Goal: Book appointment/travel/reservation

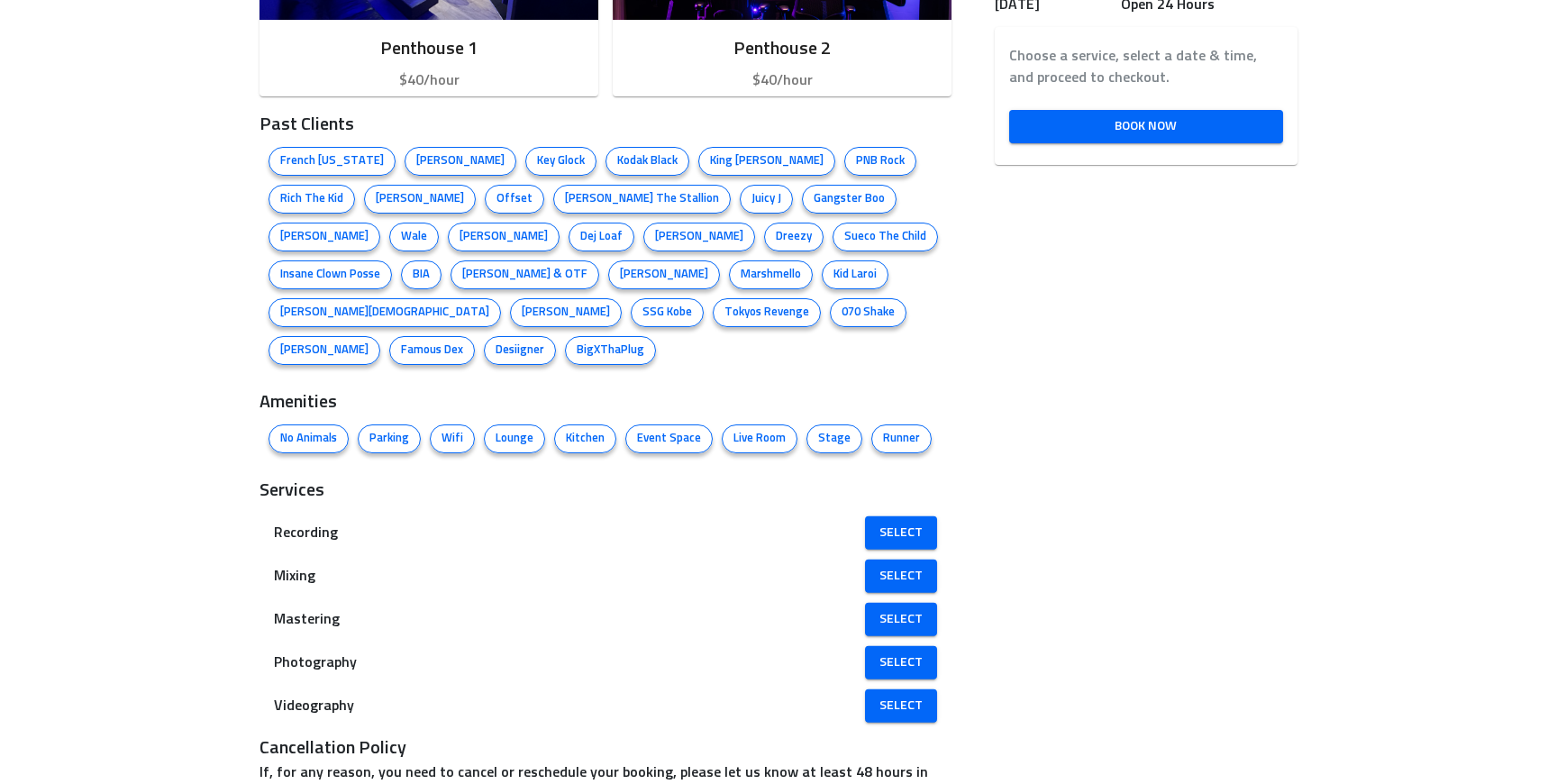
scroll to position [1003, 0]
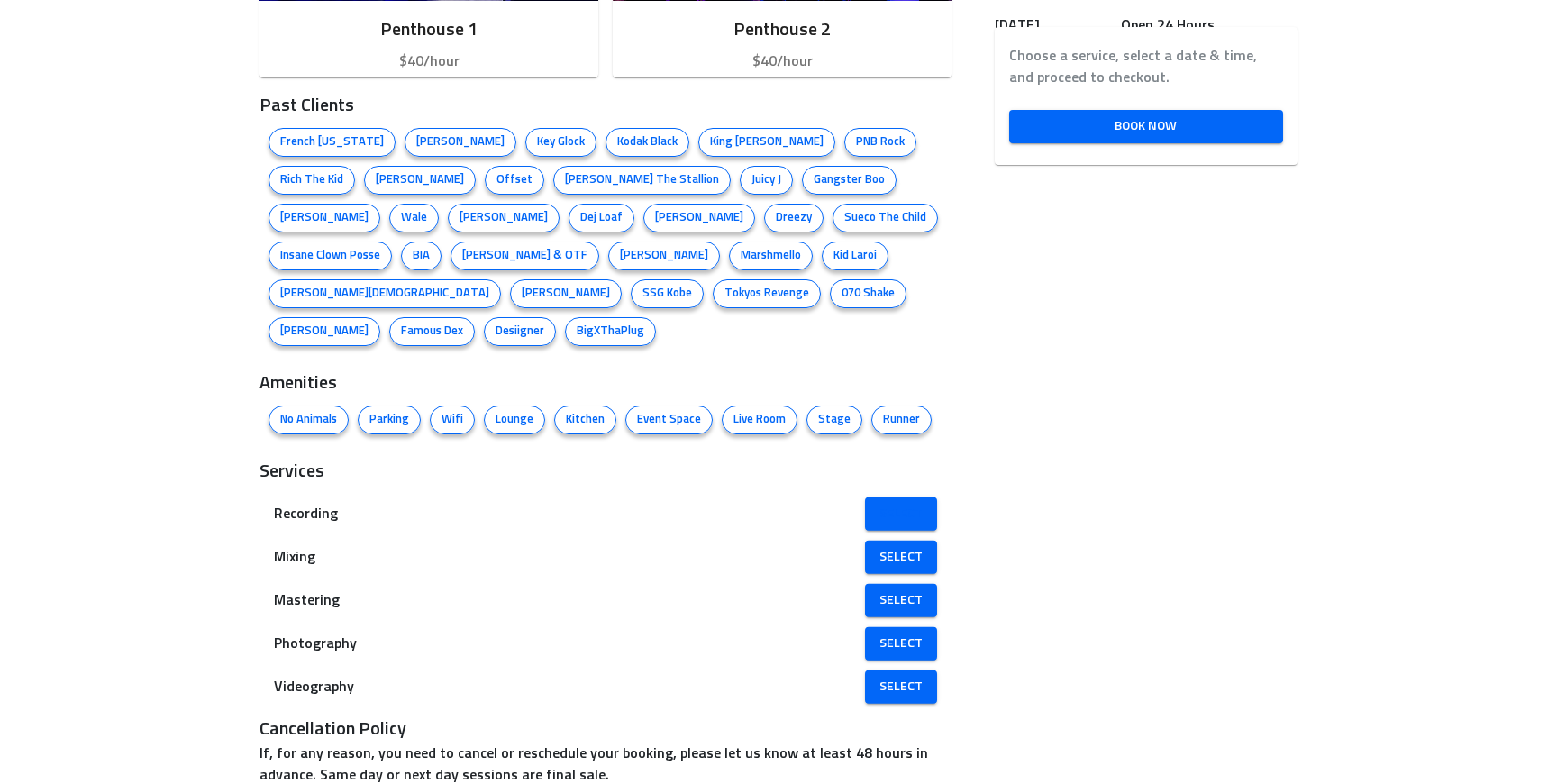
click at [899, 497] on link "Select" at bounding box center [901, 514] width 72 height 33
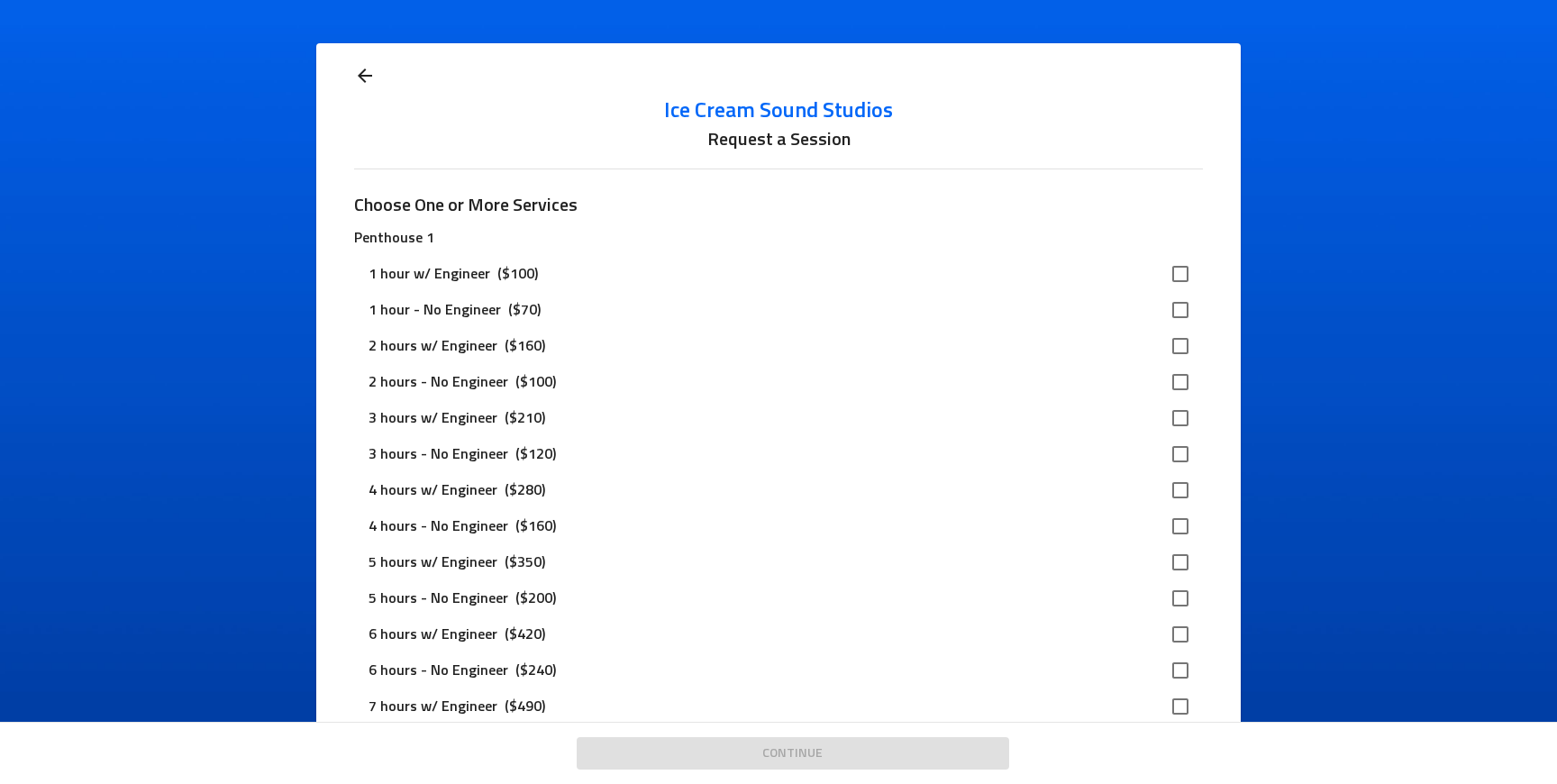
click at [866, 427] on div "3 hours w/ Engineer ($210)" at bounding box center [763, 418] width 790 height 22
click at [1181, 412] on input "checkbox" at bounding box center [1181, 418] width 38 height 38
checkbox input "true"
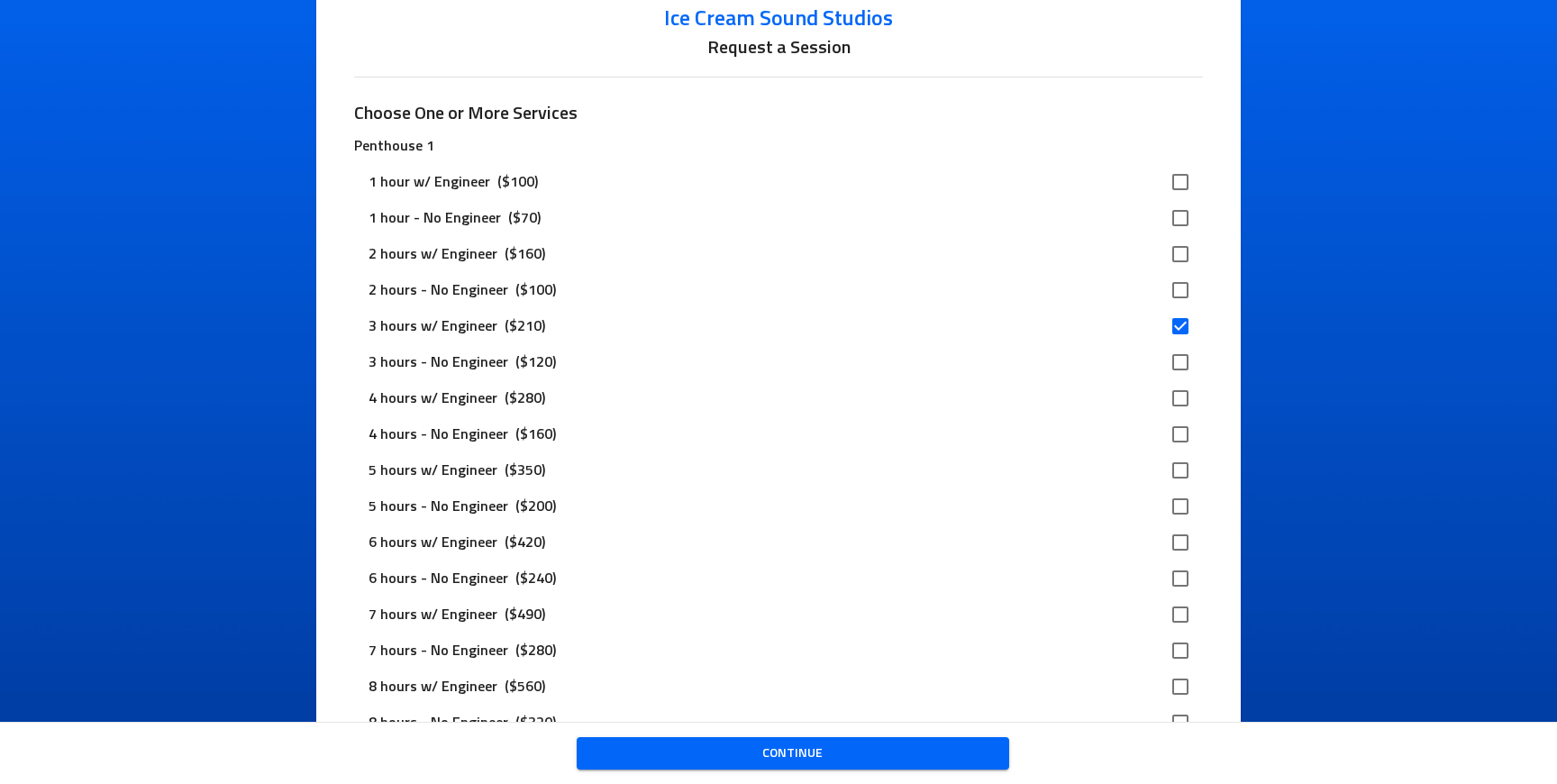
scroll to position [96, 0]
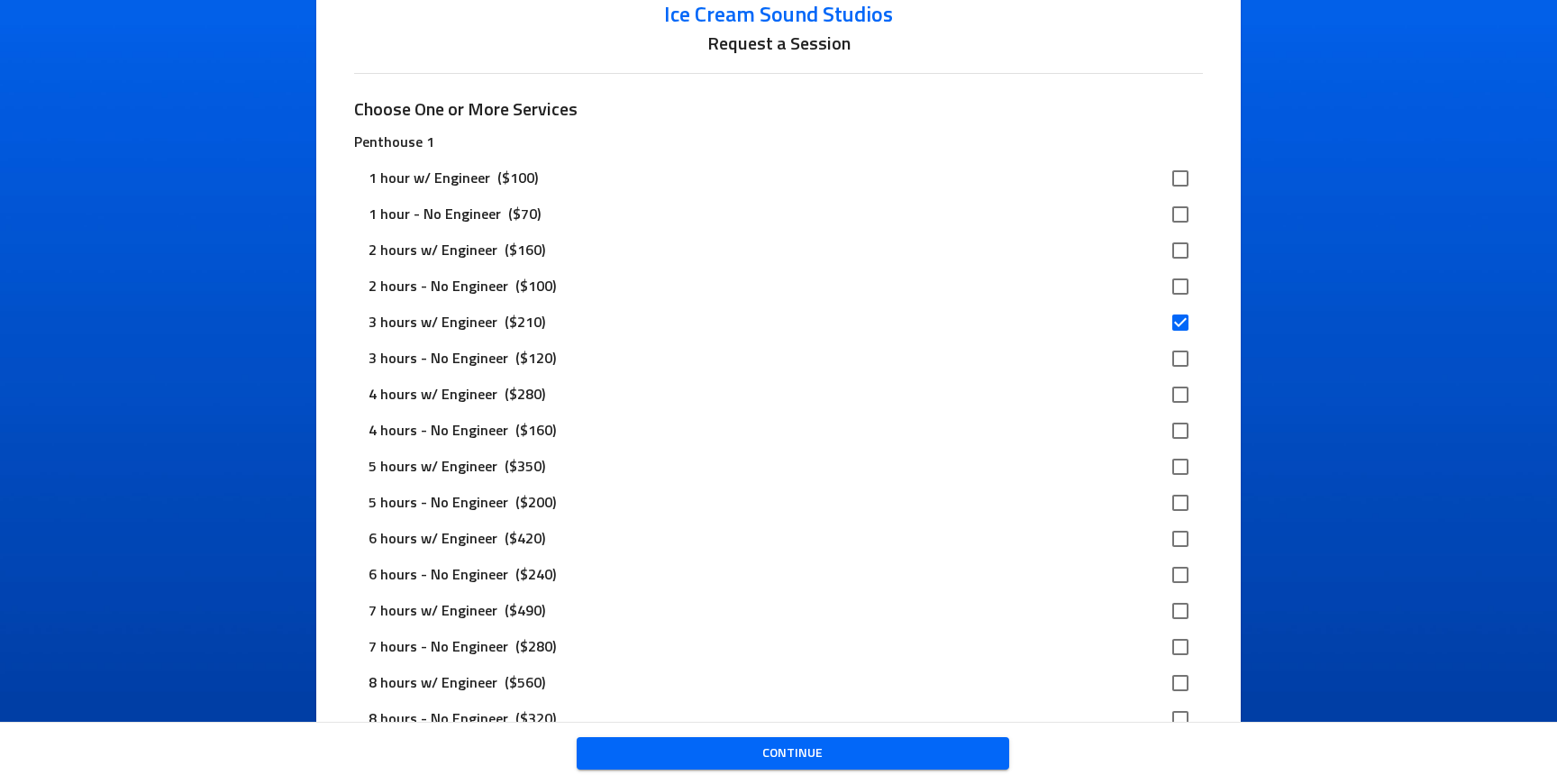
click at [890, 745] on span "Continue" at bounding box center [793, 754] width 404 height 23
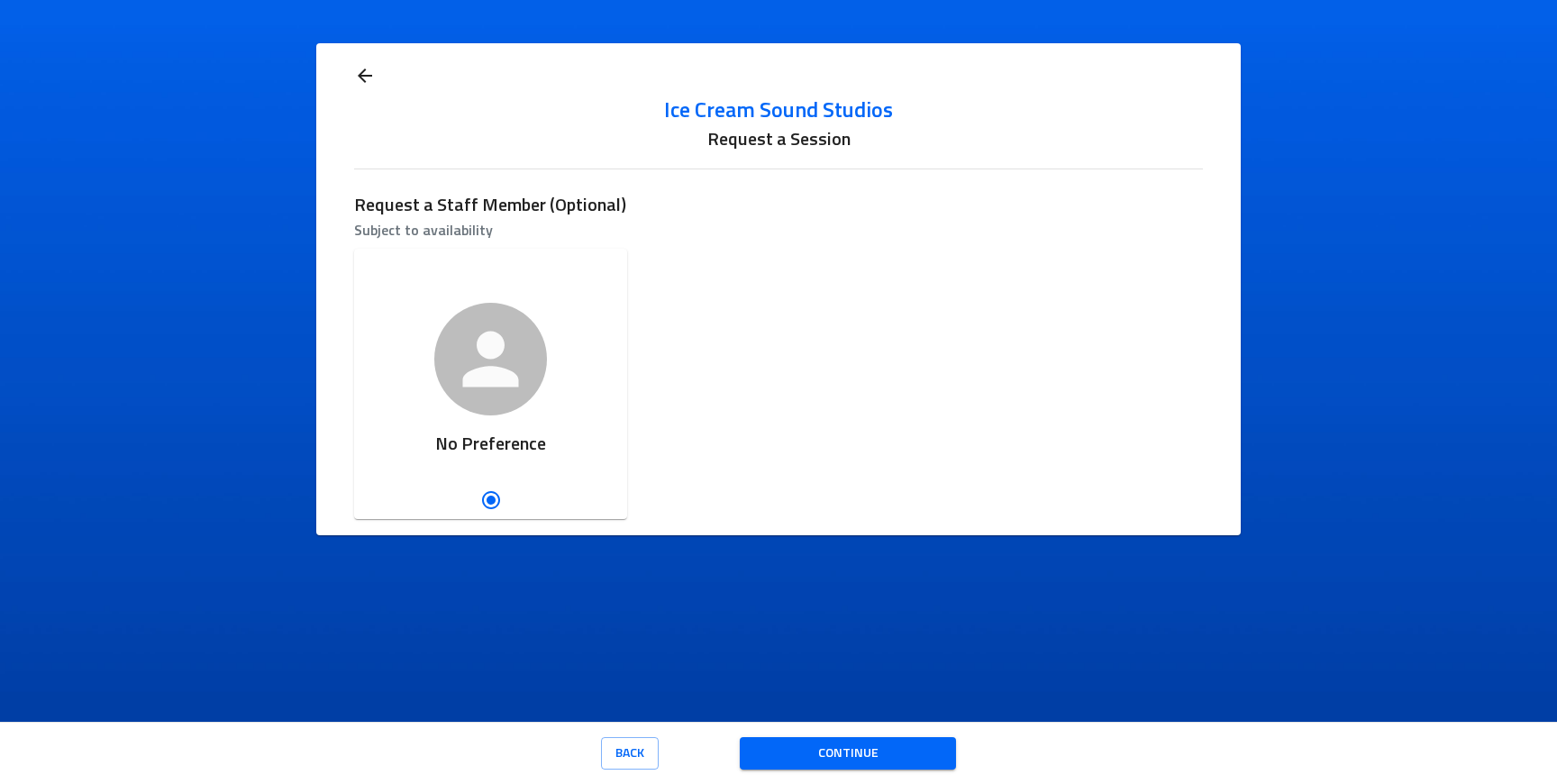
scroll to position [0, 0]
click at [815, 757] on span "Continue" at bounding box center [848, 754] width 187 height 23
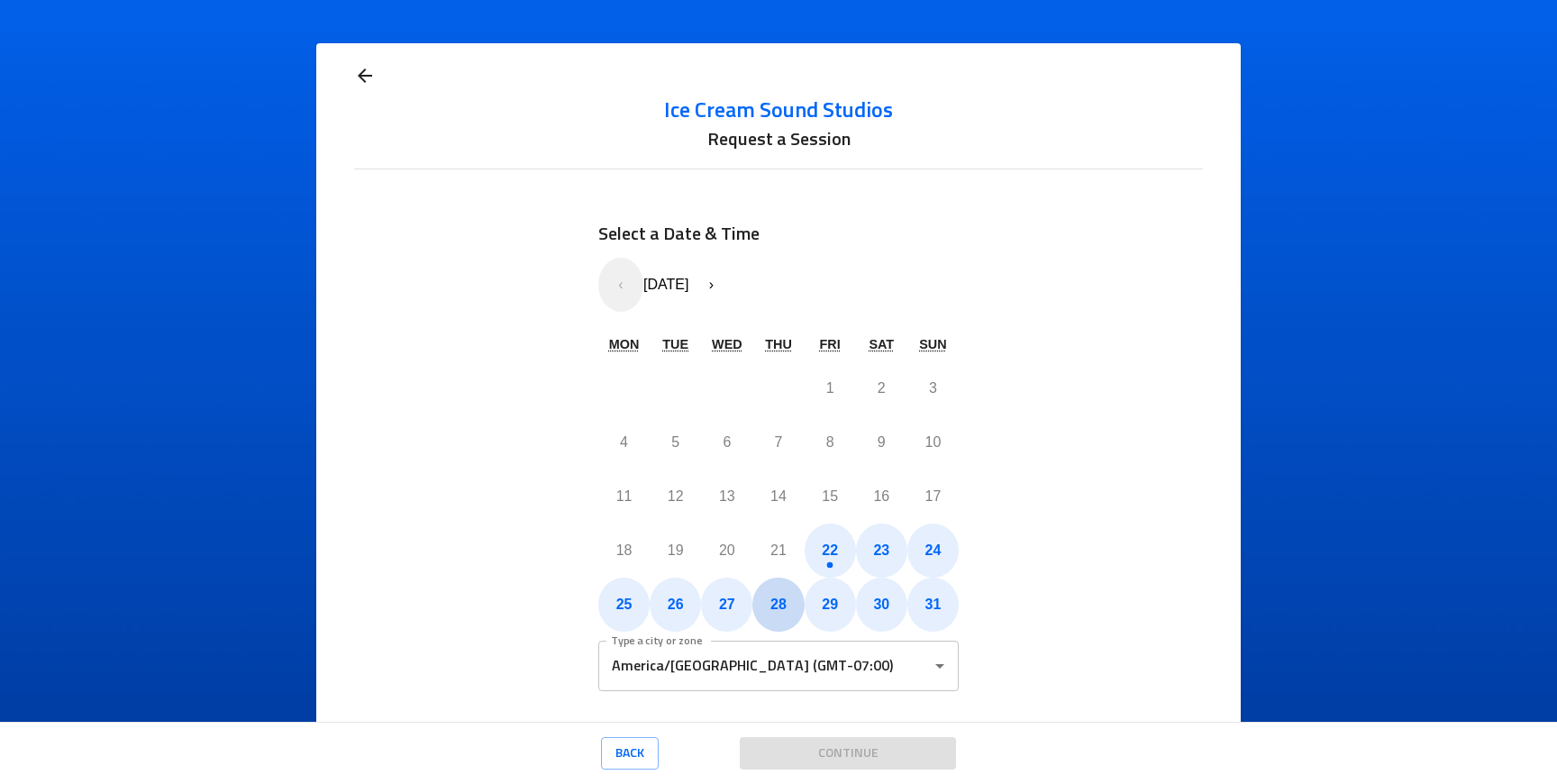
click at [789, 609] on button "28" at bounding box center [778, 604] width 51 height 54
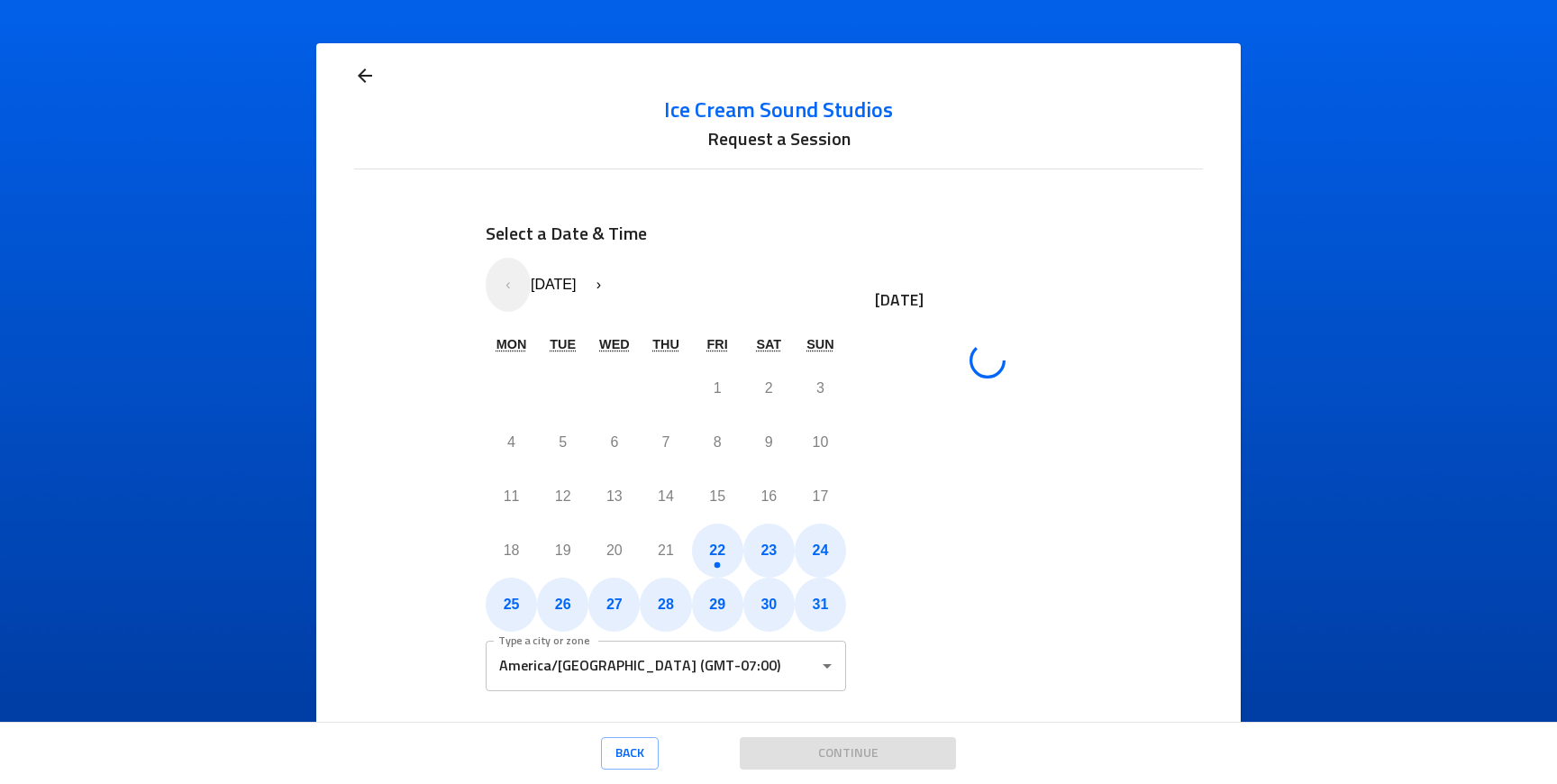
click at [806, 662] on input "America/[GEOGRAPHIC_DATA] (GMT-07:00)" at bounding box center [652, 666] width 317 height 34
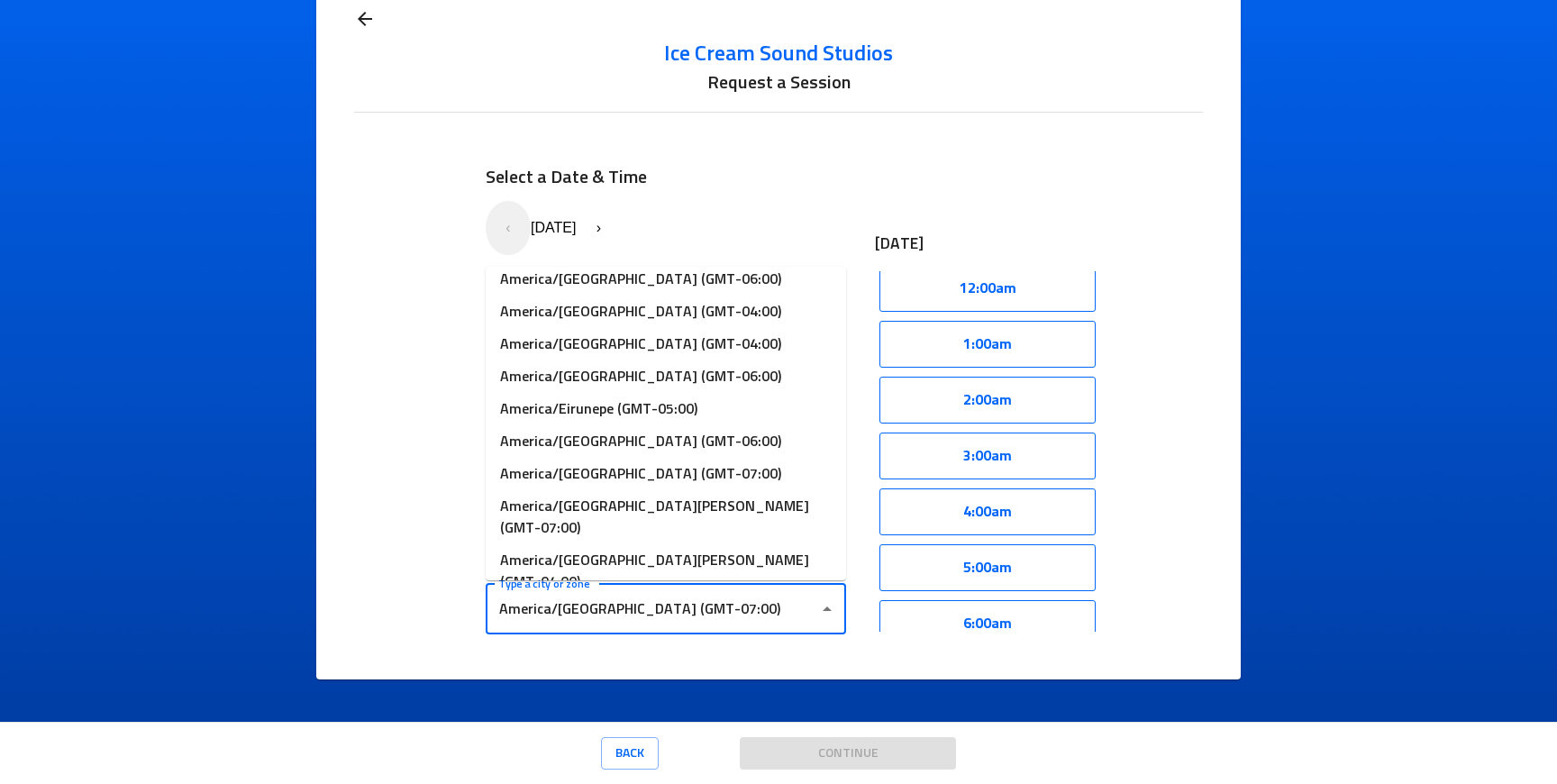
scroll to position [611, 0]
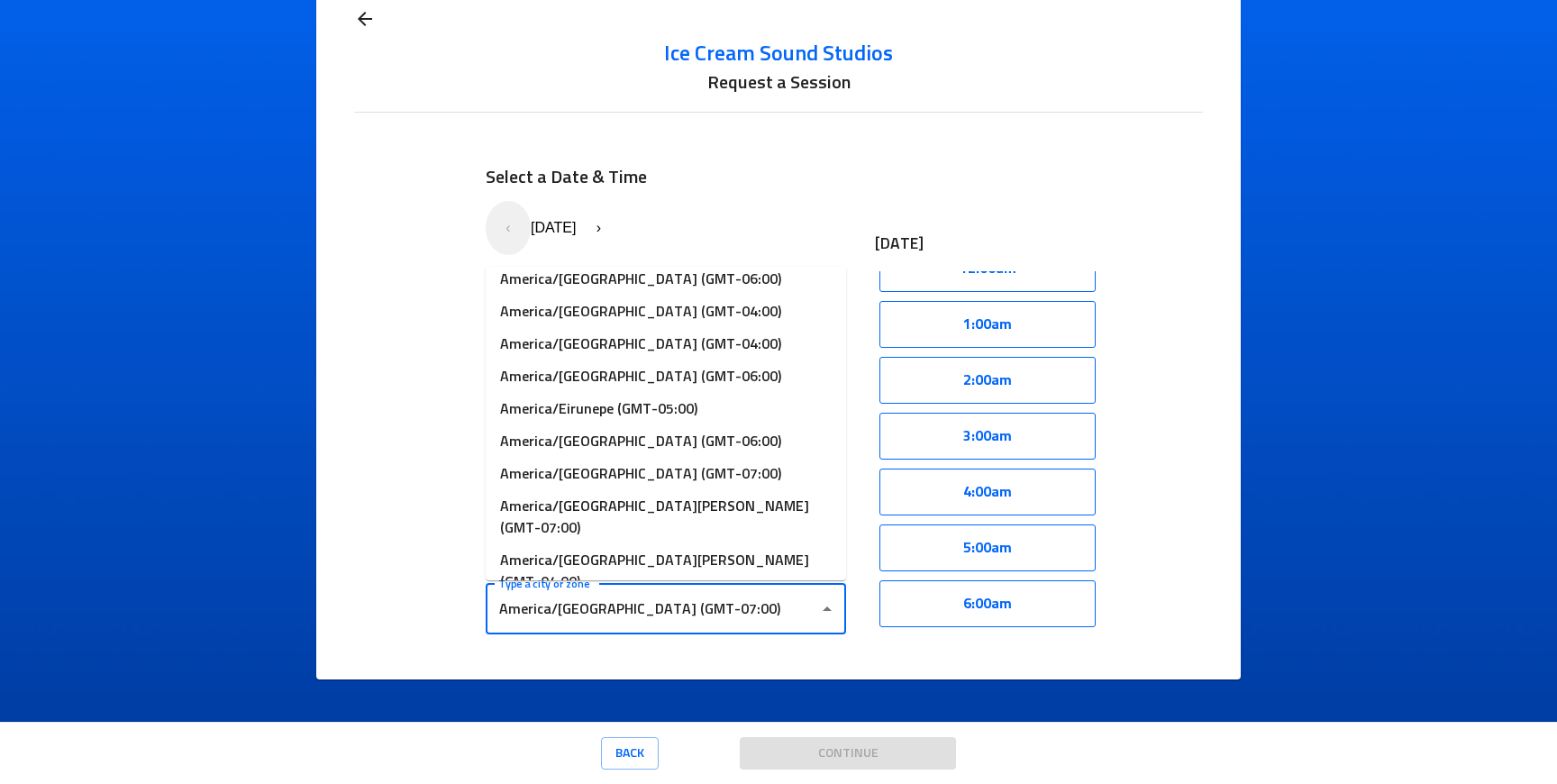
click at [477, 234] on div "Select a Date & Time « ‹ August 2025 › » Mon Tue Wed Thu Fri Sat Sun 28 29 30 3…" at bounding box center [778, 398] width 643 height 529
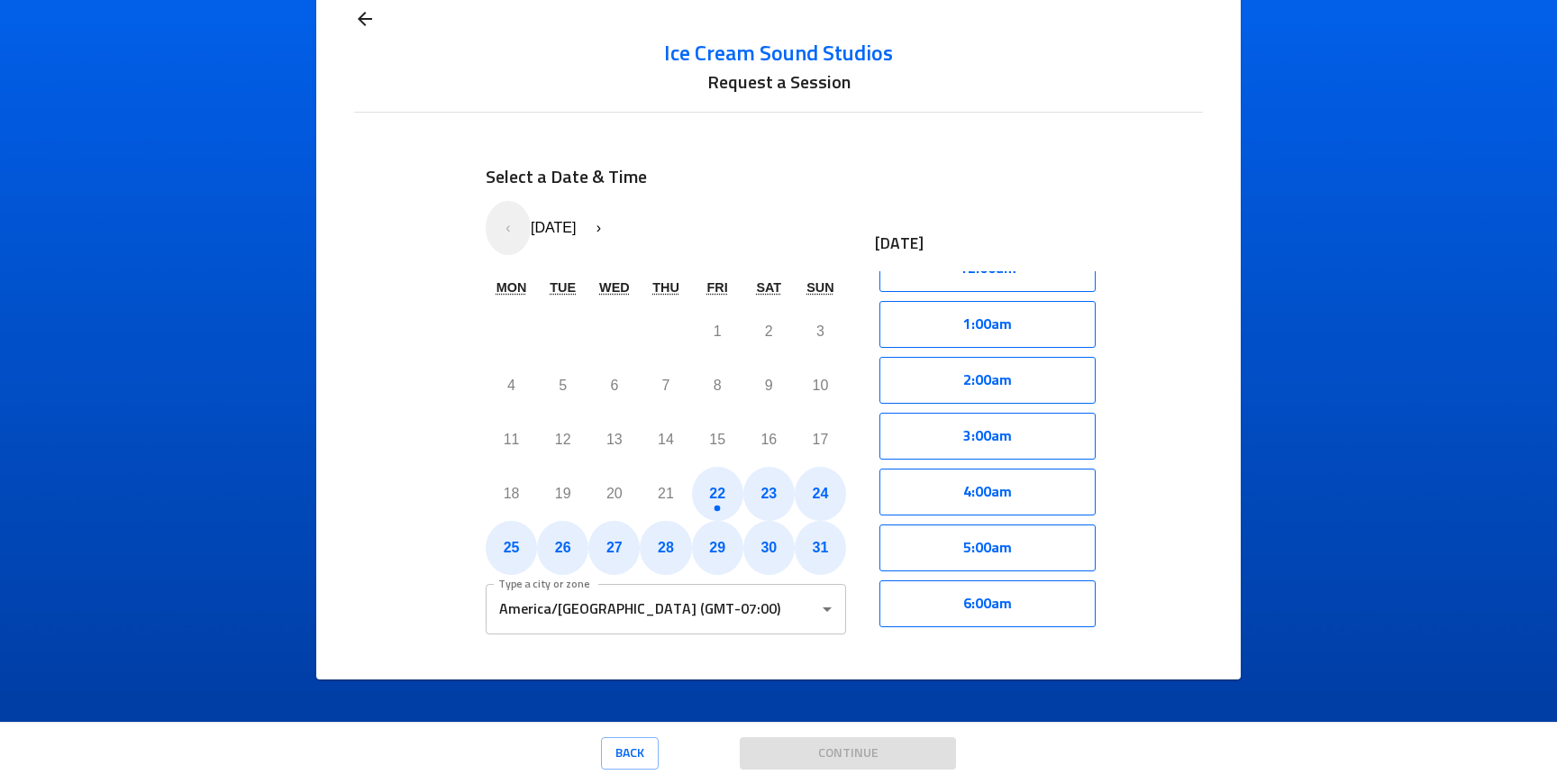
click at [358, 23] on icon at bounding box center [364, 19] width 22 height 22
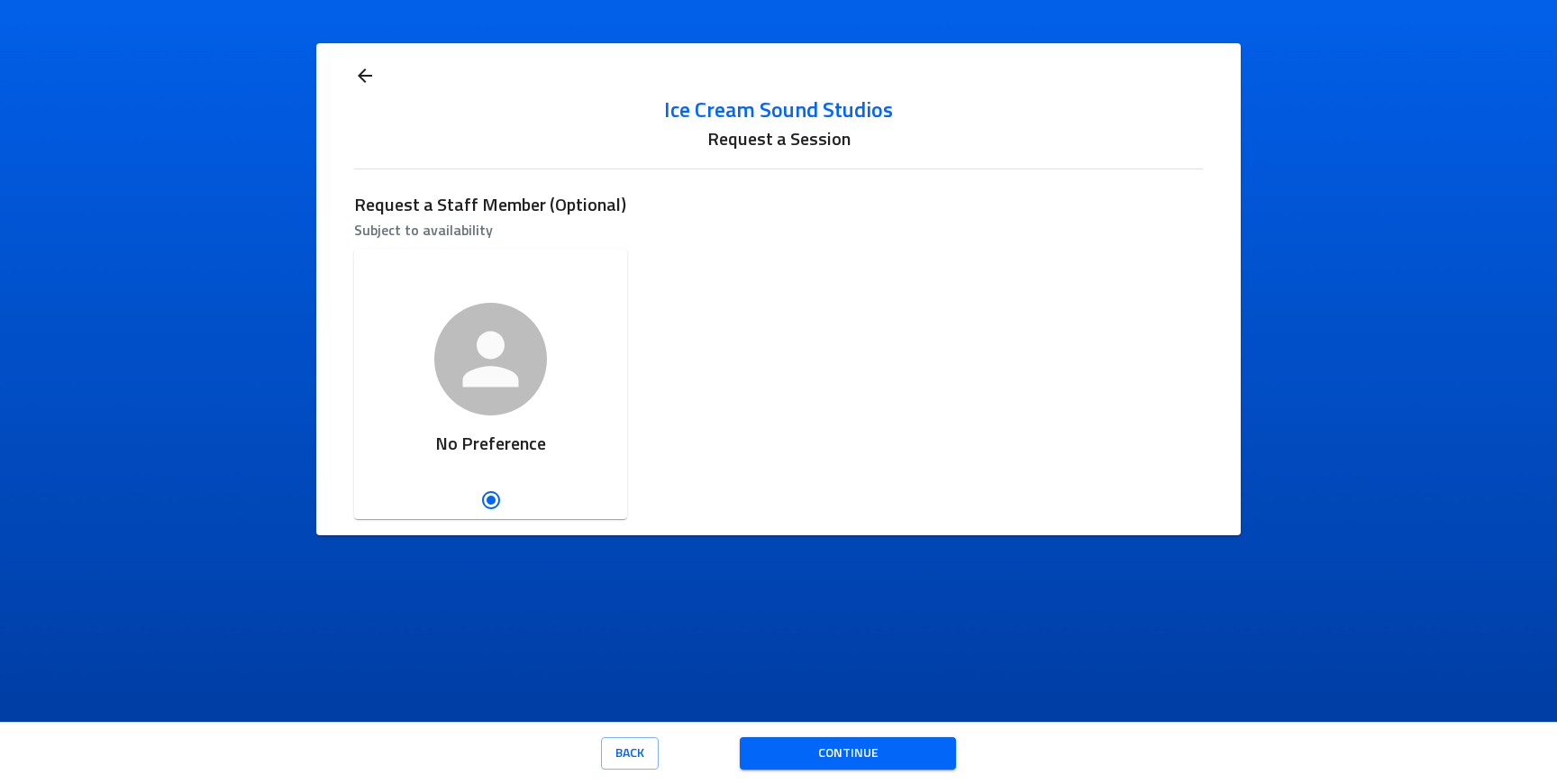
scroll to position [0, 0]
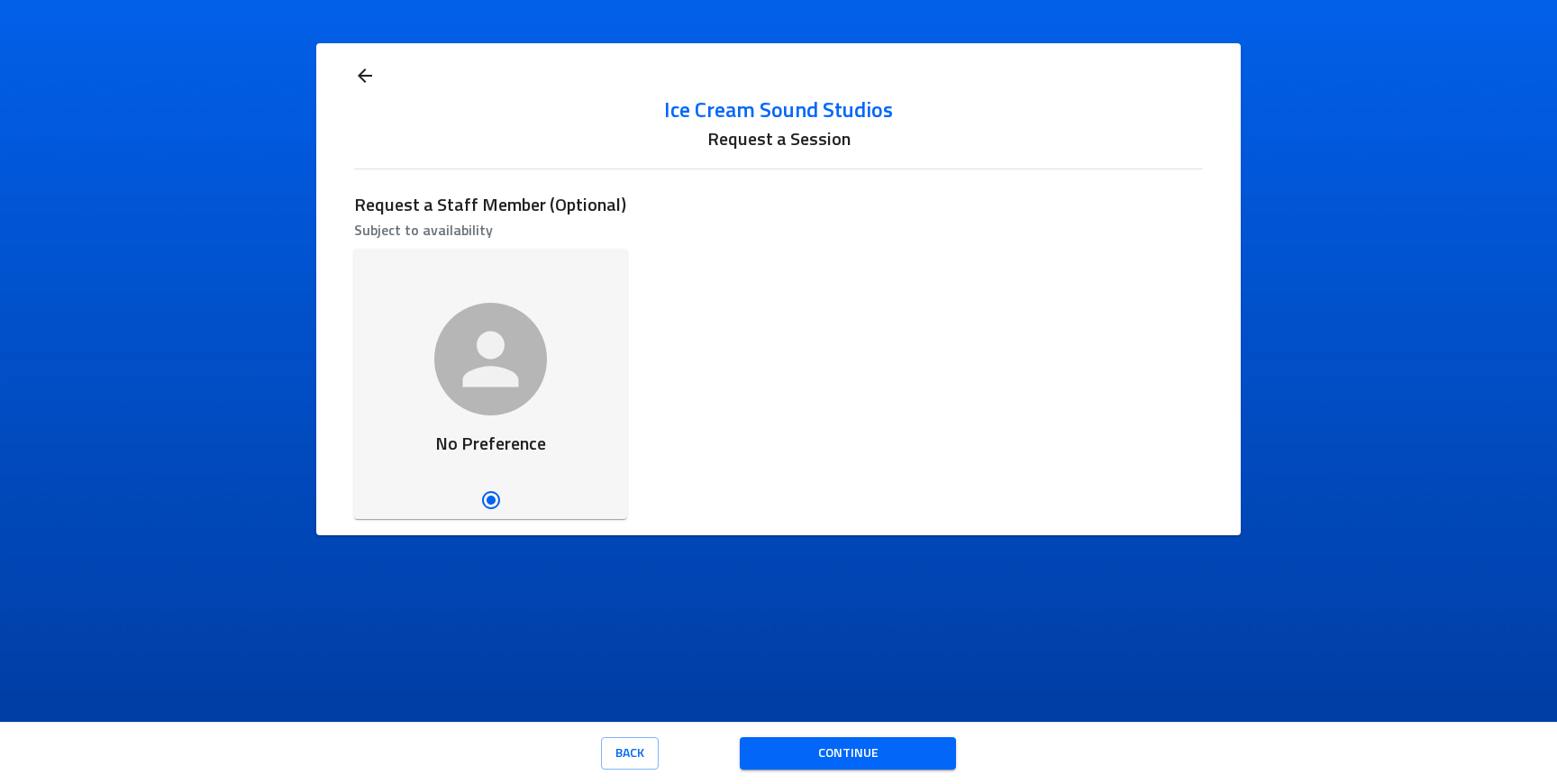
click at [510, 358] on icon "button" at bounding box center [491, 359] width 85 height 85
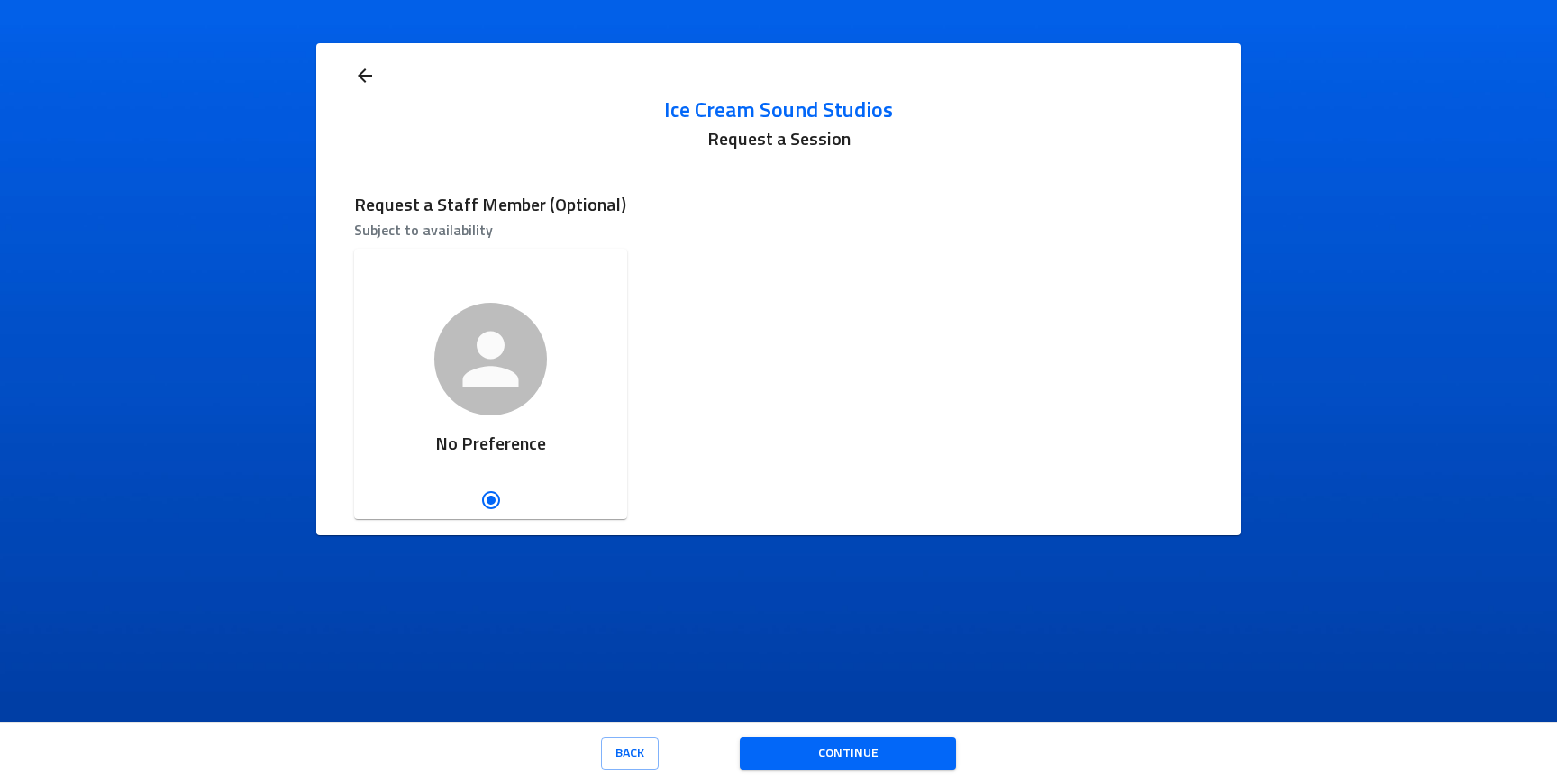
click at [359, 91] on div "Ice Cream Sound Studios Request a Session Request a Staff Member (Optional) Sub…" at bounding box center [778, 289] width 848 height 492
click at [365, 73] on icon at bounding box center [364, 76] width 22 height 22
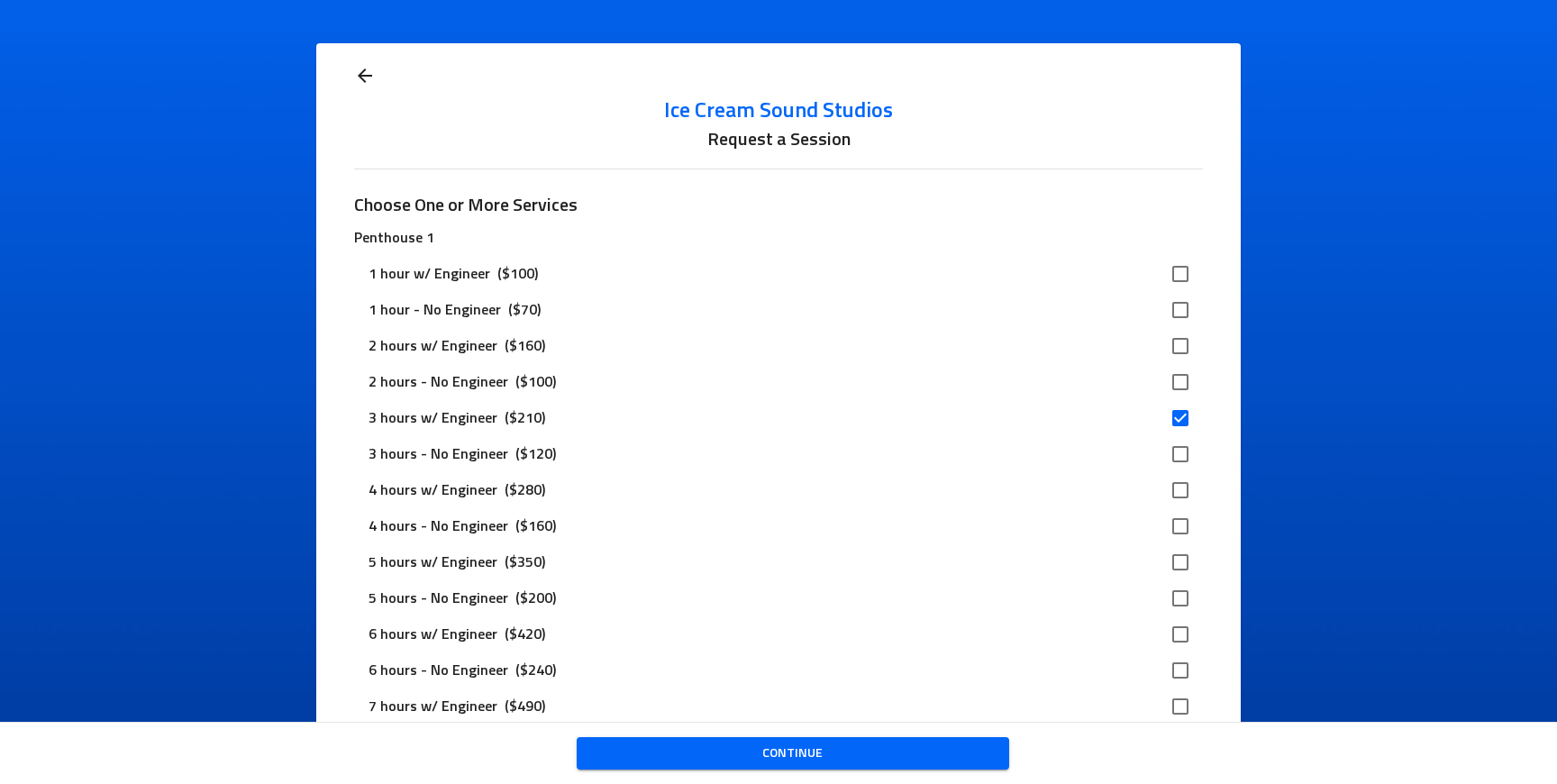
click at [645, 351] on div "2 hours w/ Engineer ($160)" at bounding box center [763, 345] width 790 height 22
click at [1175, 347] on input "checkbox" at bounding box center [1181, 346] width 38 height 38
checkbox input "true"
click at [1172, 418] on input "checkbox" at bounding box center [1181, 418] width 38 height 38
checkbox input "false"
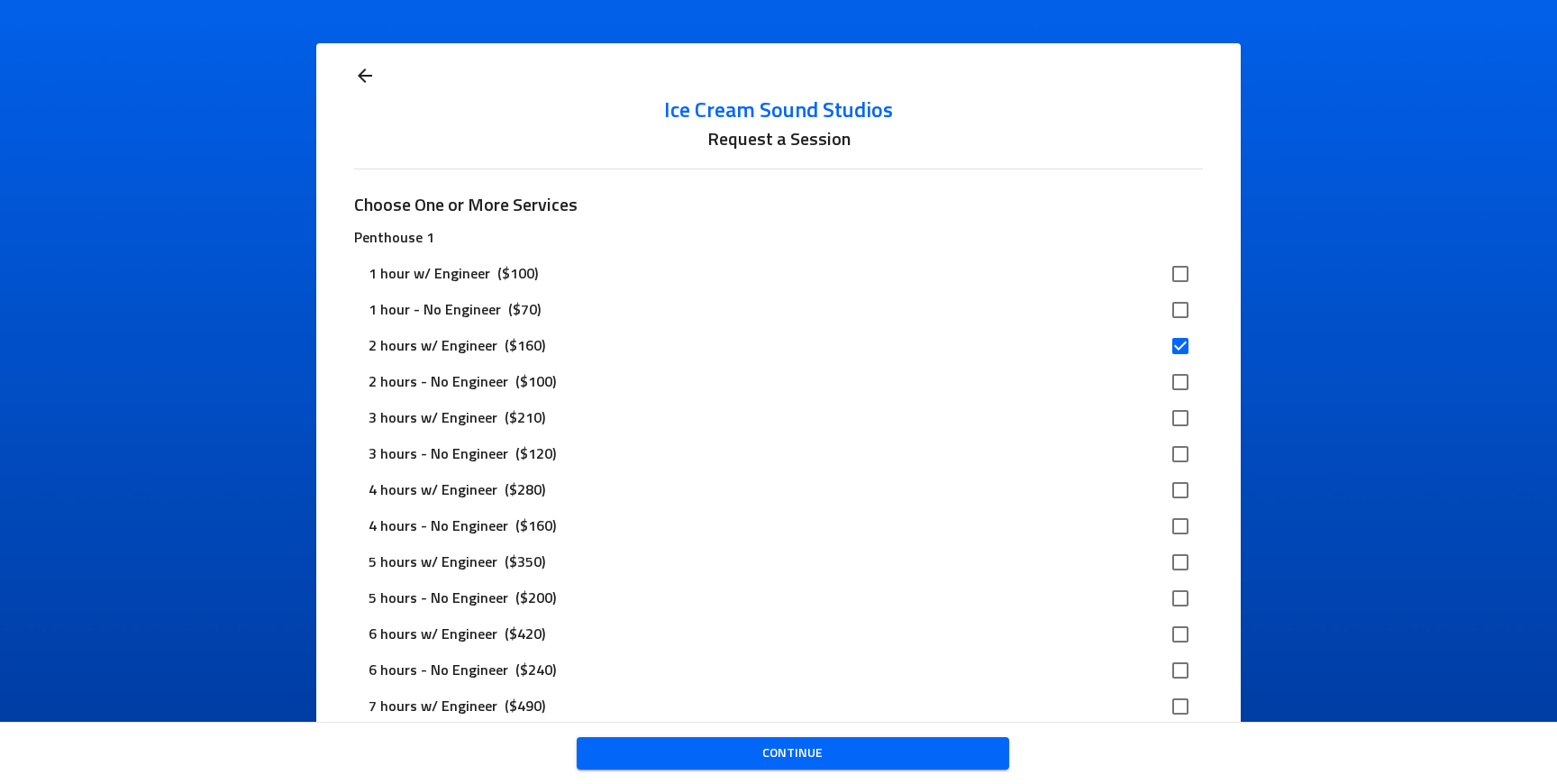
click at [754, 749] on span "Continue" at bounding box center [793, 754] width 404 height 23
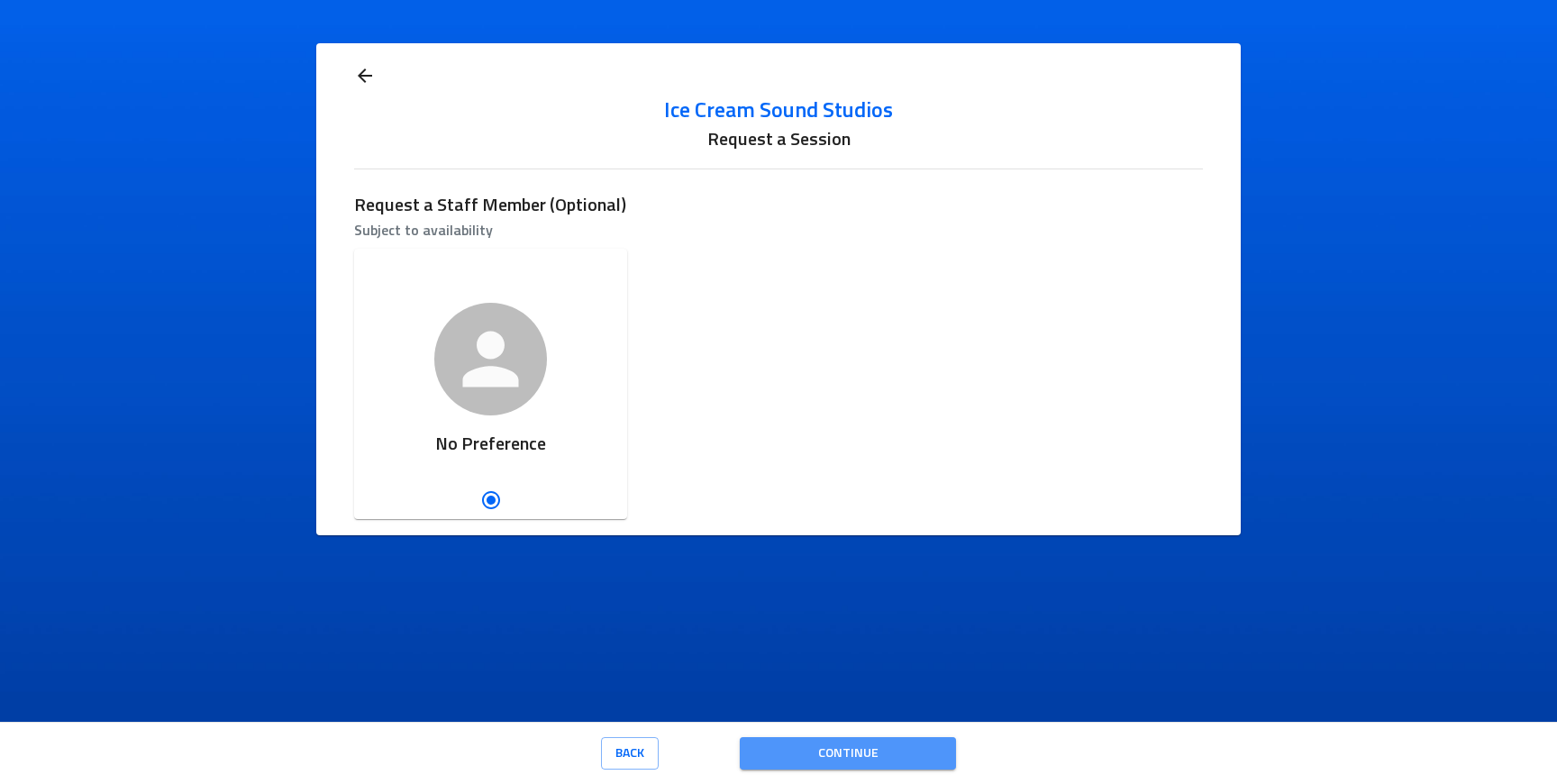
click at [758, 757] on span "Continue" at bounding box center [848, 754] width 187 height 23
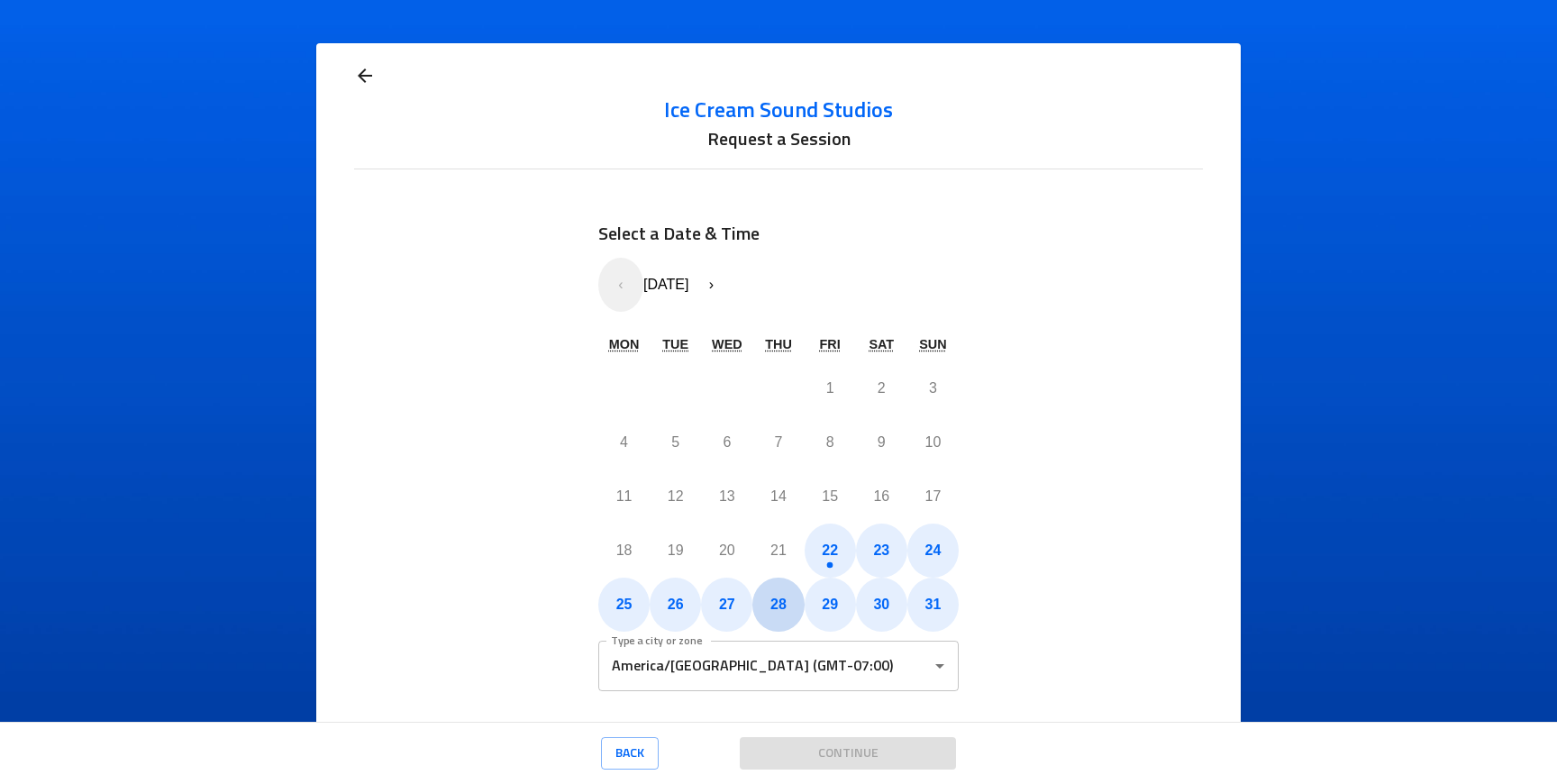
click at [789, 613] on button "28" at bounding box center [778, 604] width 51 height 54
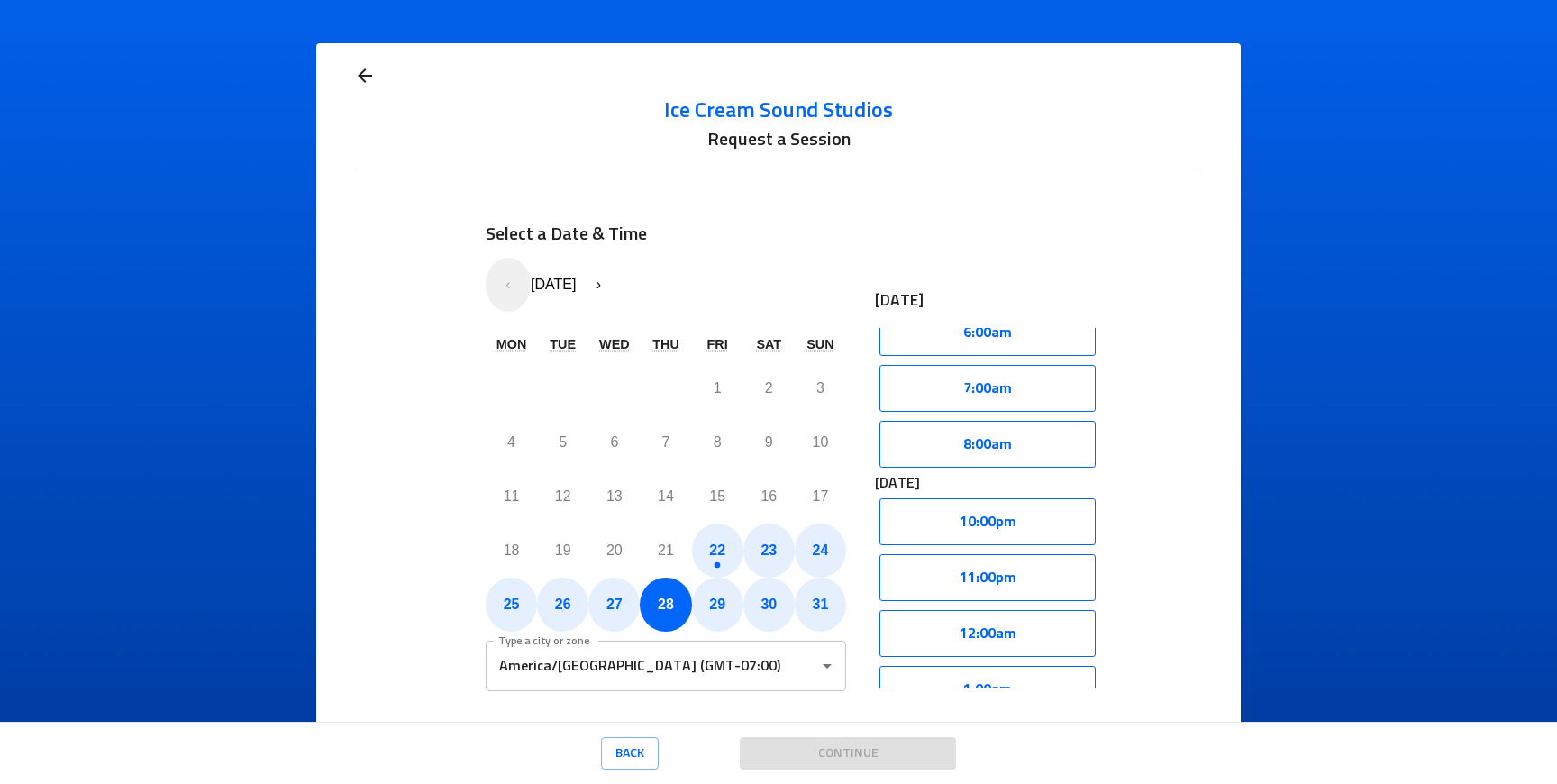
scroll to position [340, 0]
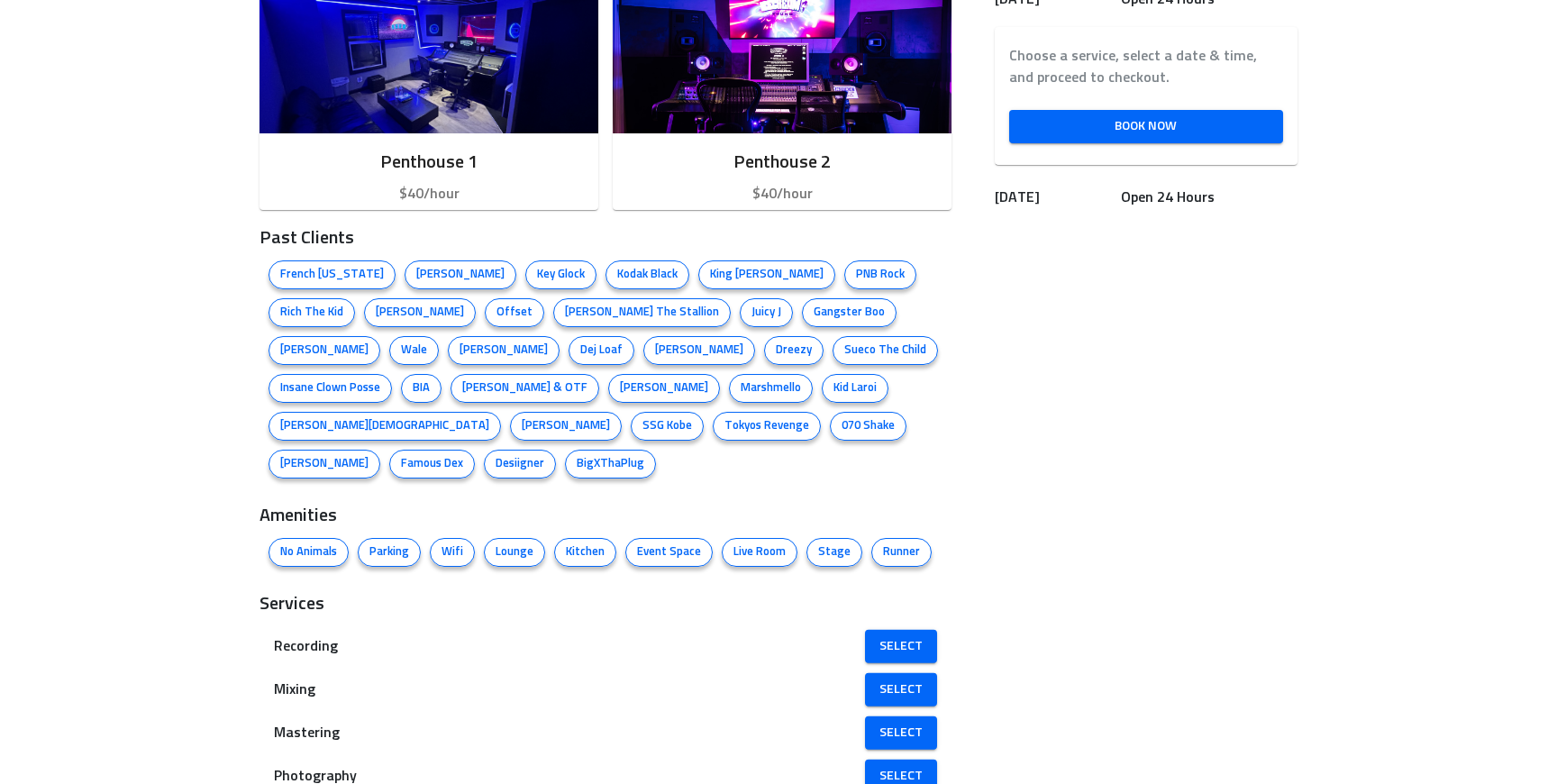
scroll to position [872, 0]
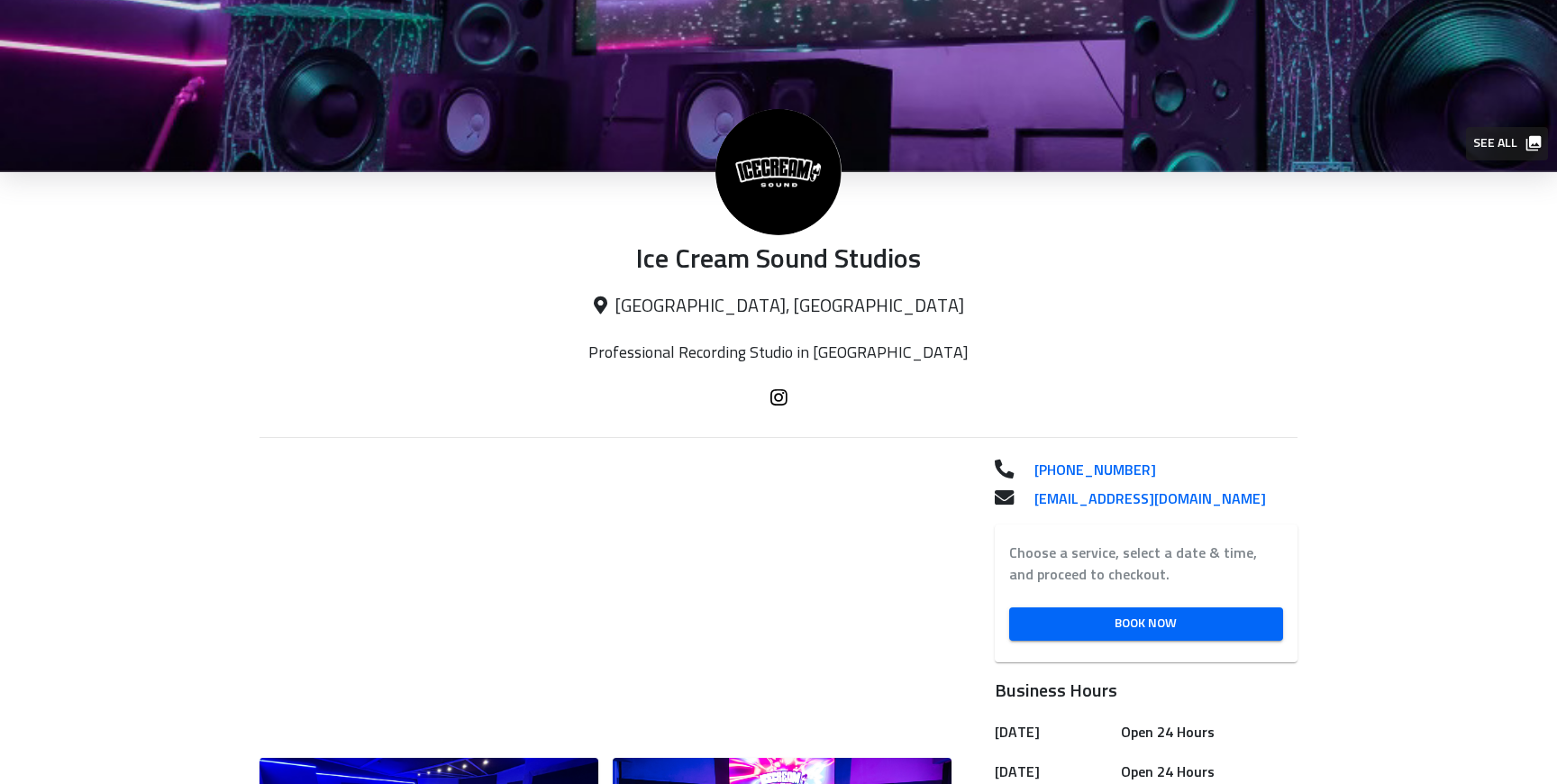
scroll to position [142, 0]
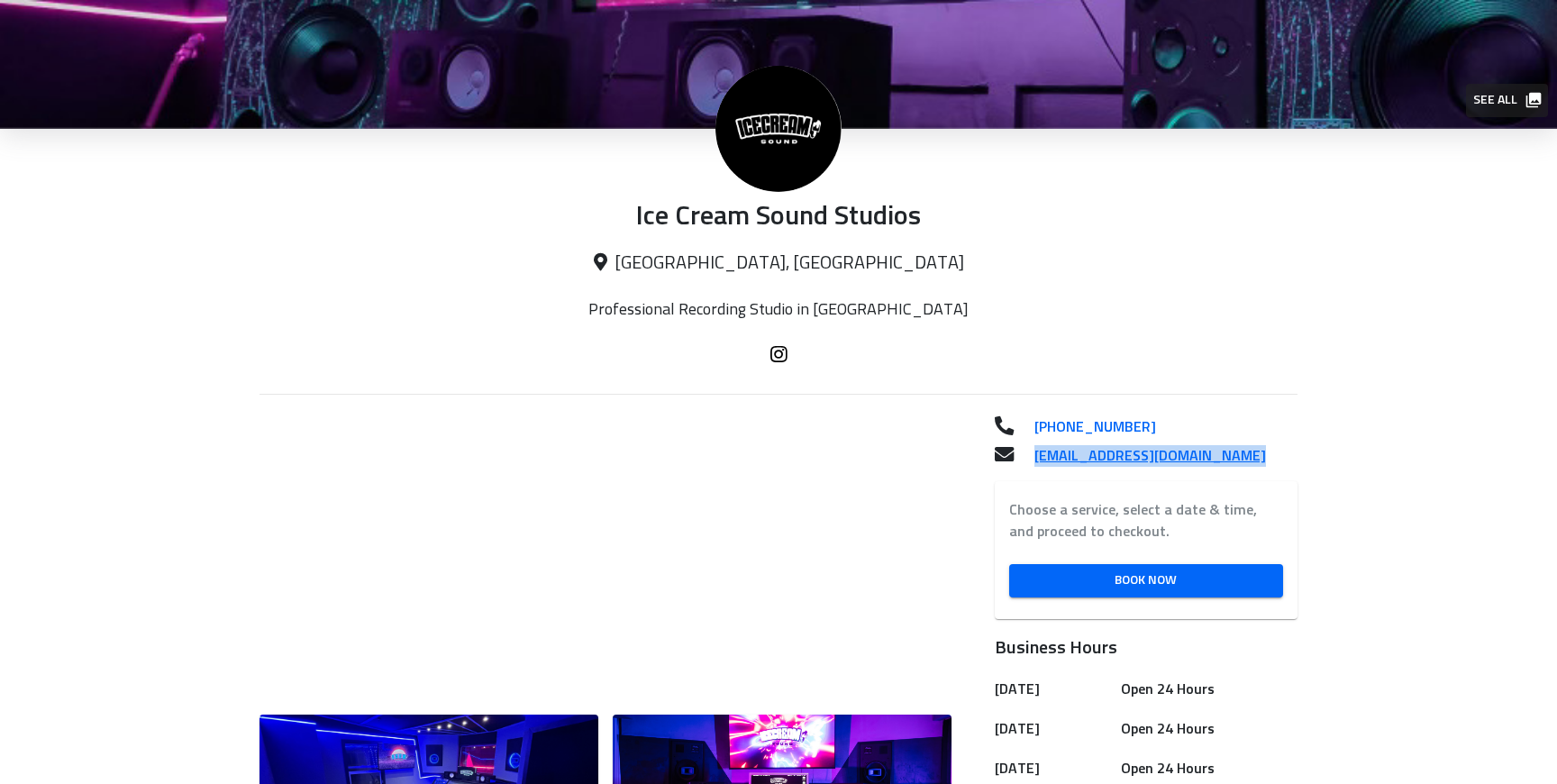
drag, startPoint x: 1253, startPoint y: 470, endPoint x: 1034, endPoint y: 456, distance: 219.4
copy p "[EMAIL_ADDRESS][DOMAIN_NAME]"
click at [1106, 576] on span "Book Now" at bounding box center [1146, 581] width 245 height 23
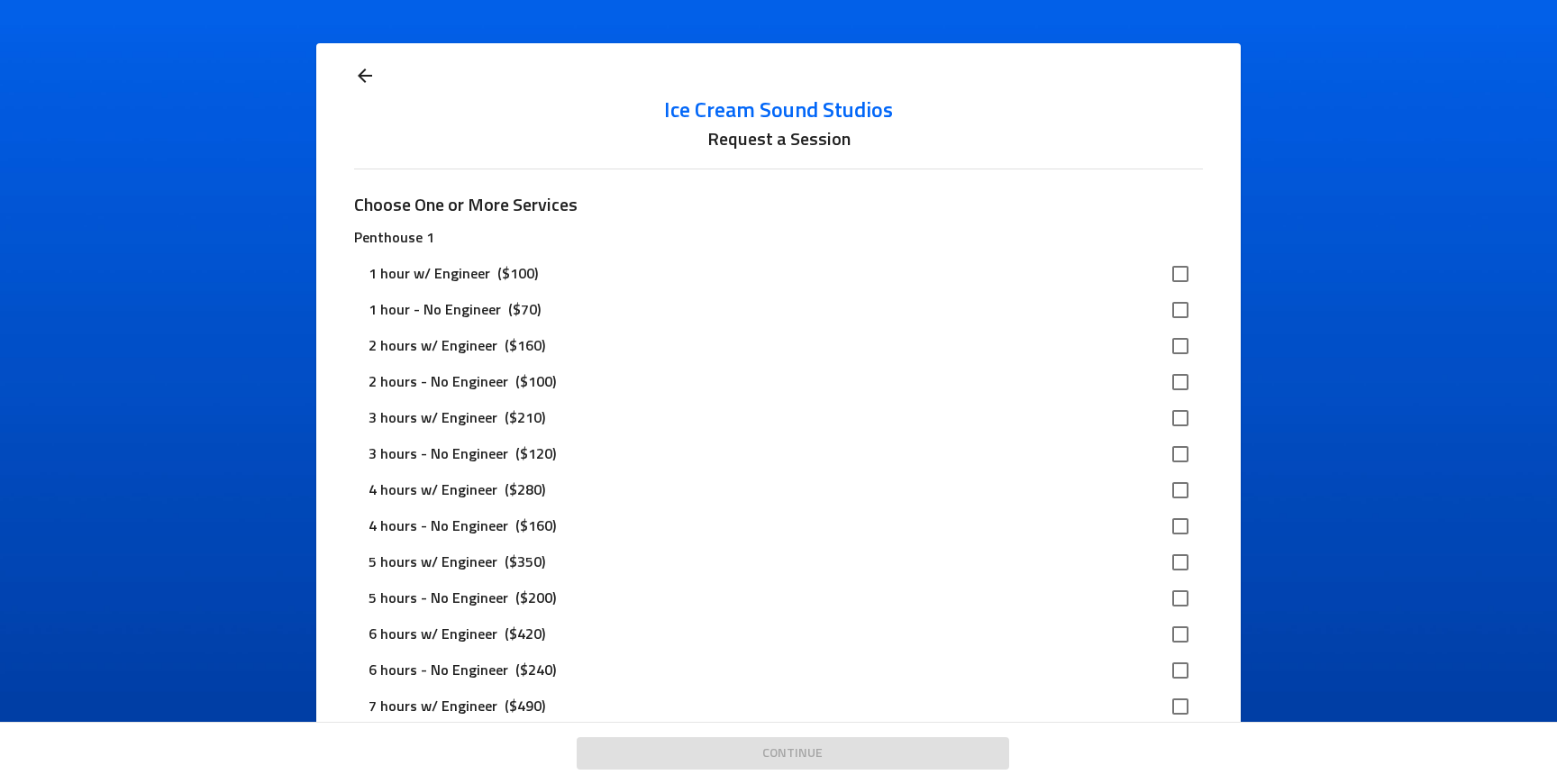
click at [893, 399] on div "2 hours - No Engineer ($100)" at bounding box center [778, 382] width 848 height 36
click at [1189, 421] on input "checkbox" at bounding box center [1181, 418] width 38 height 38
checkbox input "true"
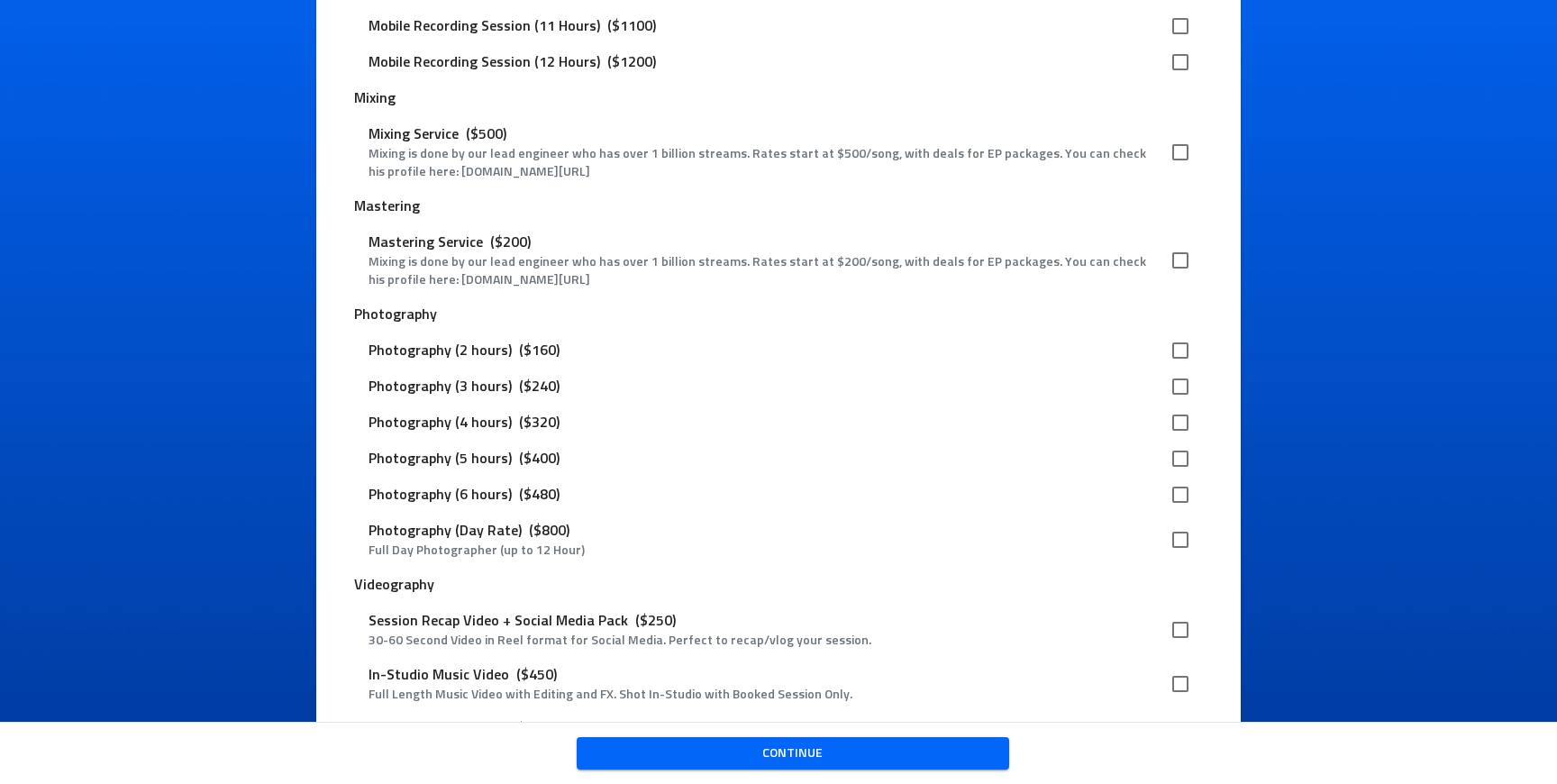
scroll to position [2447, 0]
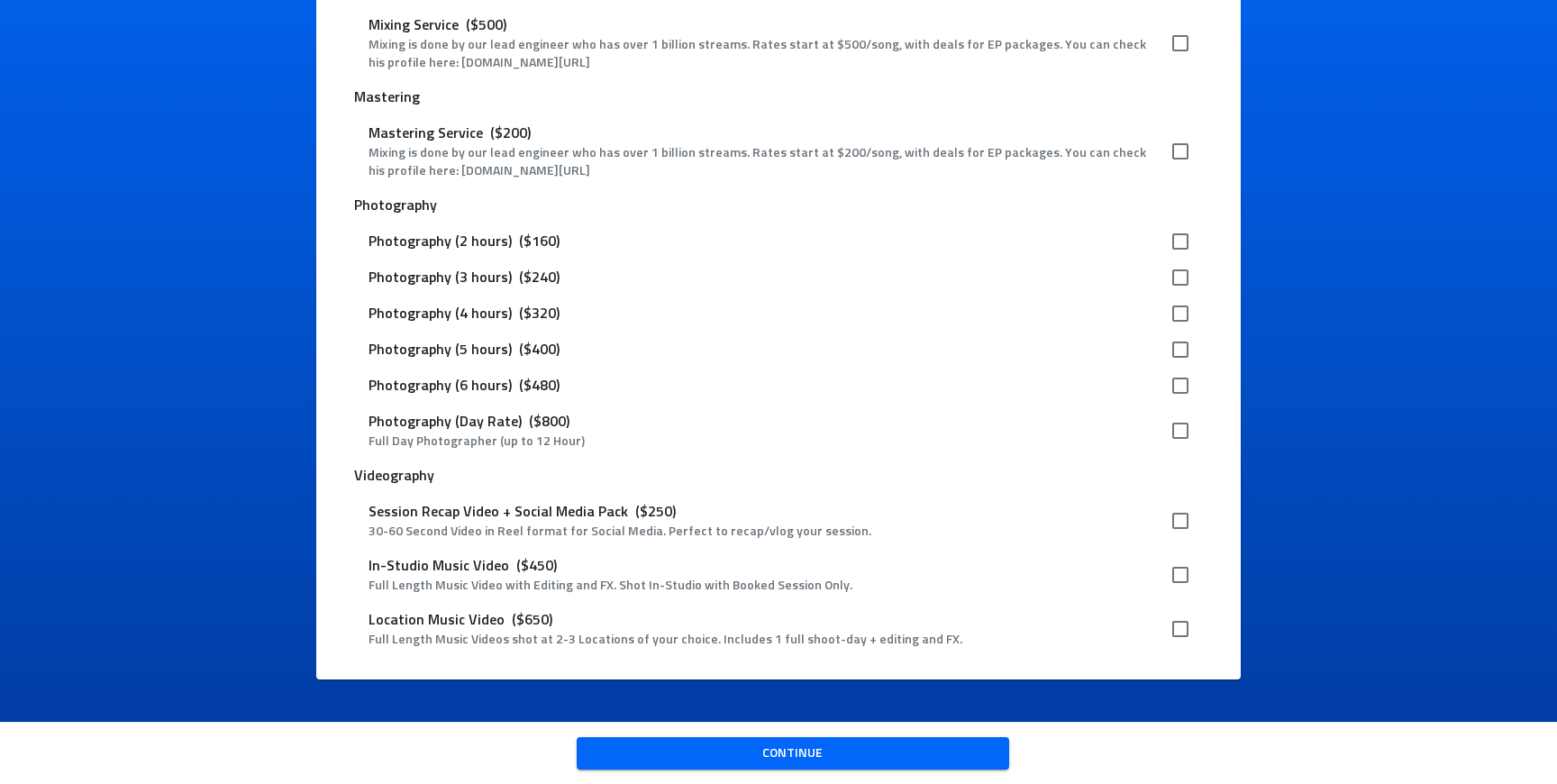
click at [946, 749] on span "Continue" at bounding box center [793, 754] width 404 height 23
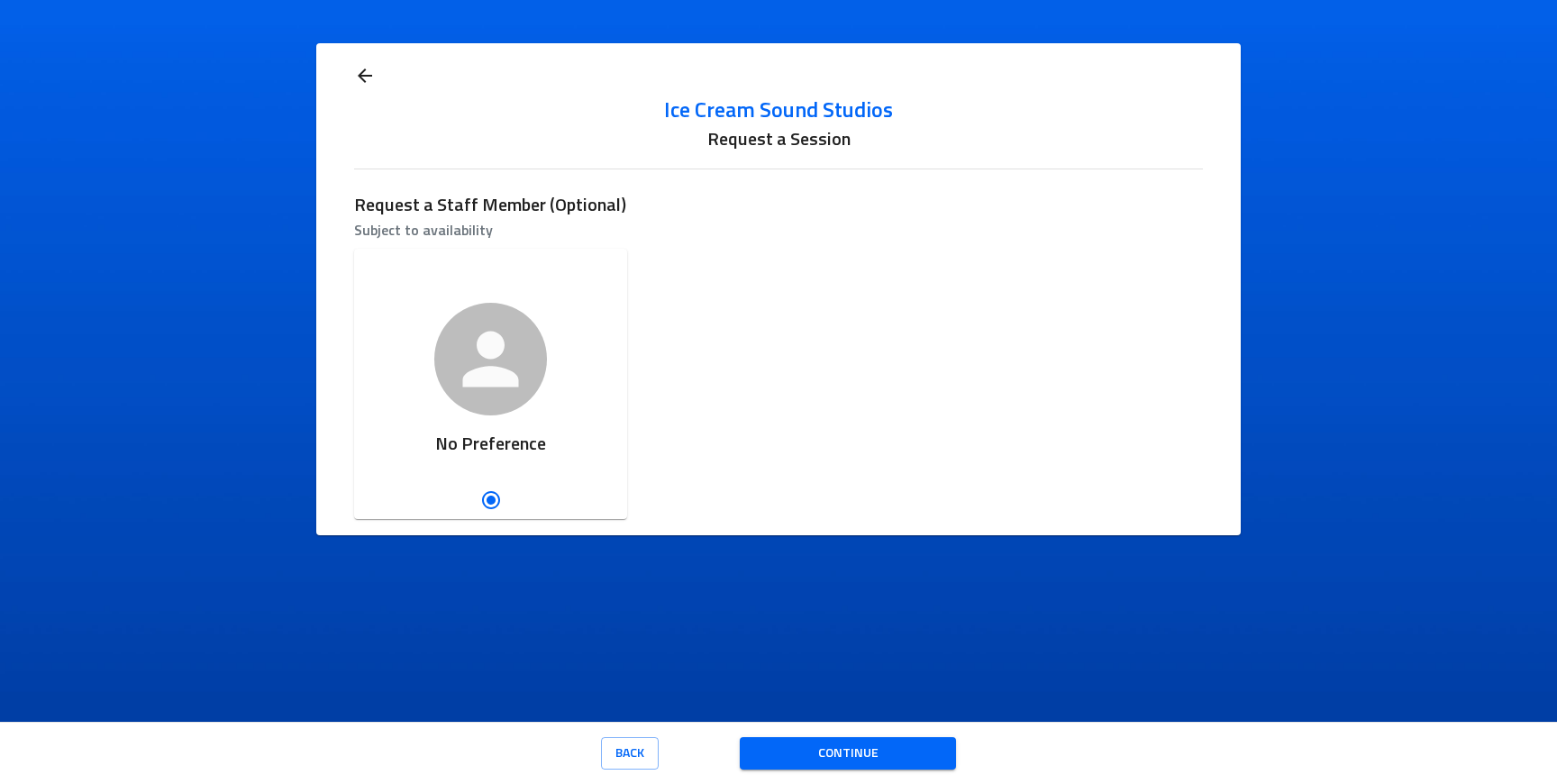
click at [930, 749] on span "Continue" at bounding box center [848, 754] width 187 height 23
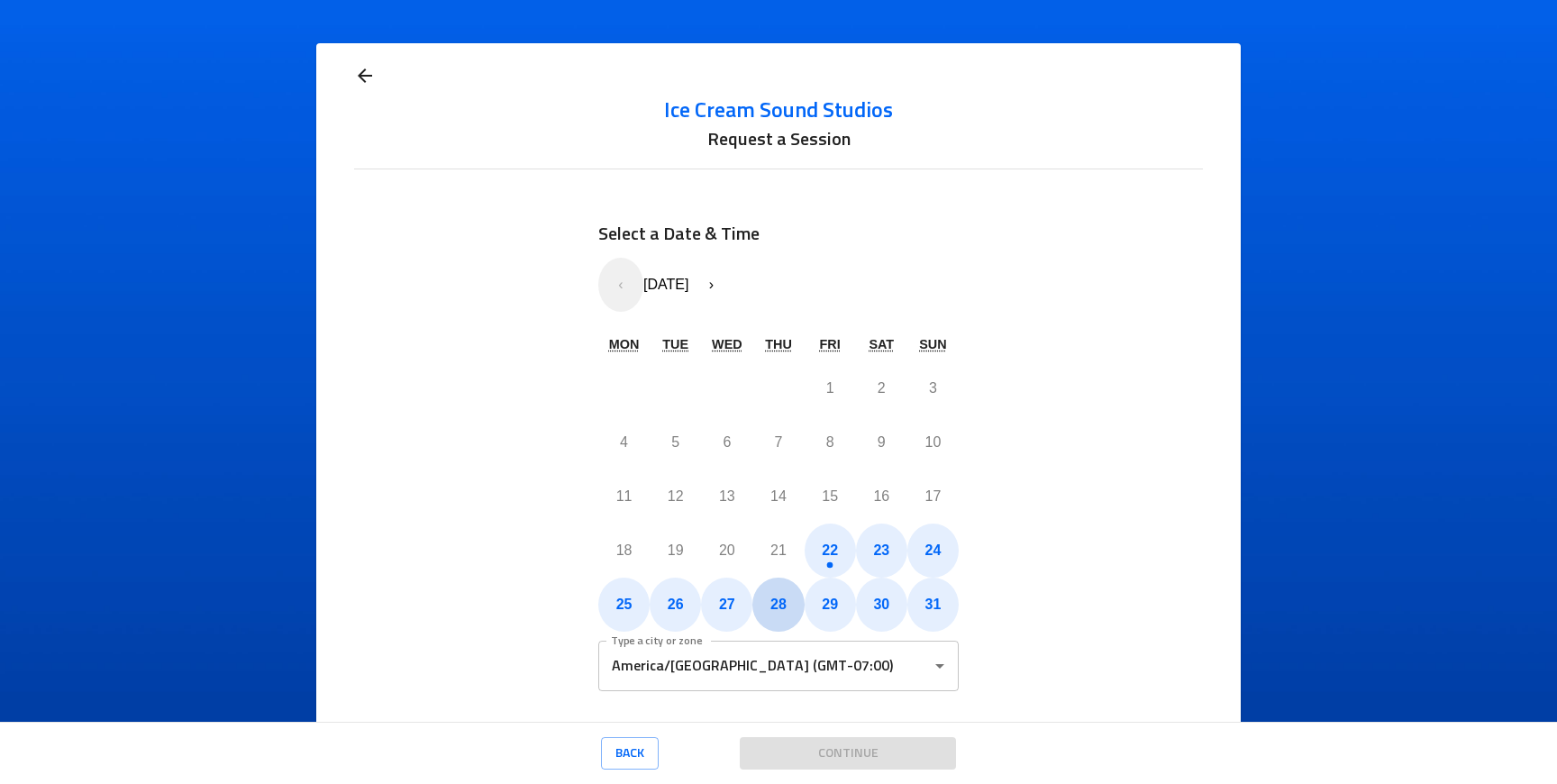
click at [758, 591] on button "28" at bounding box center [778, 604] width 51 height 54
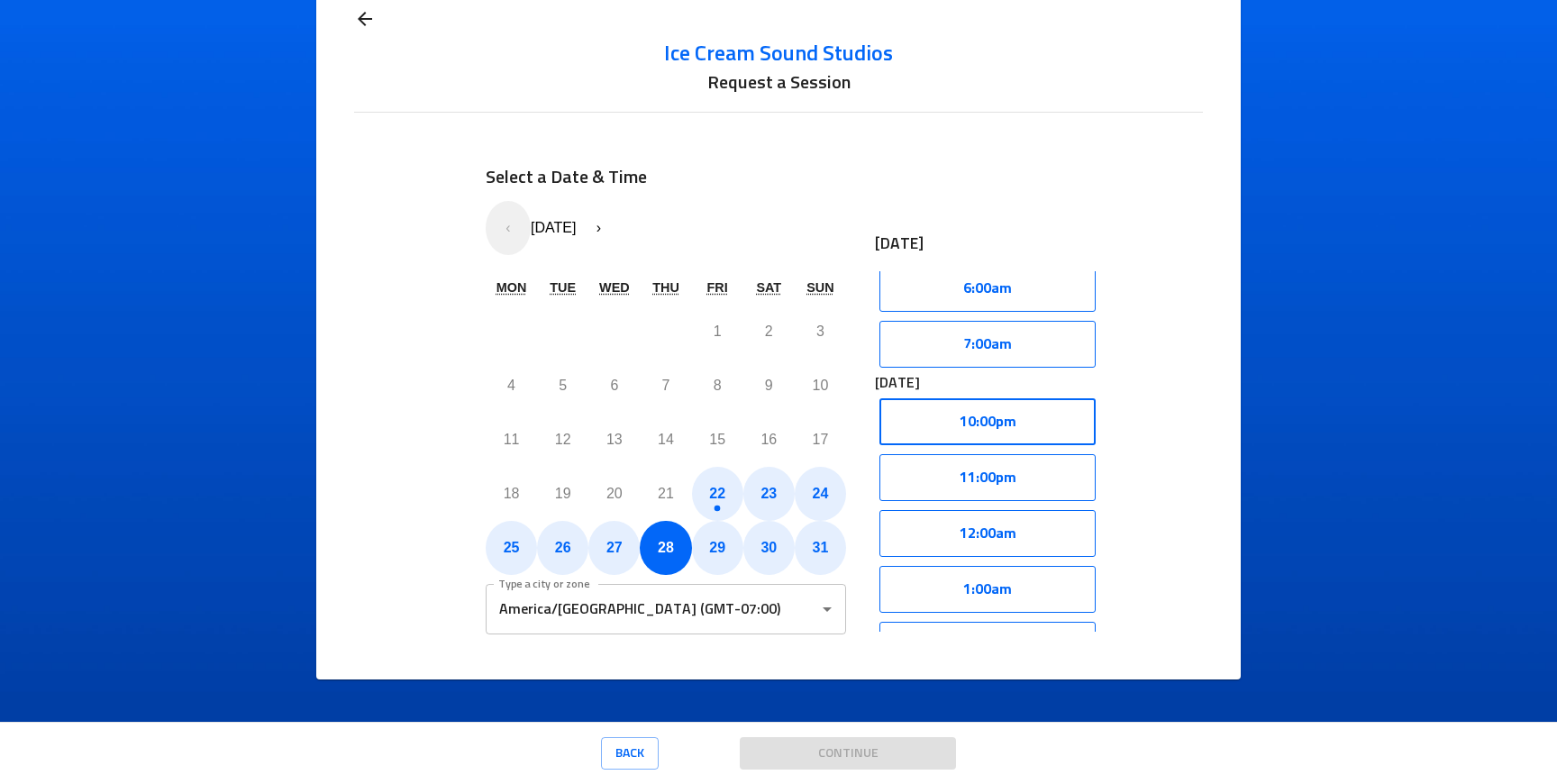
scroll to position [340, 0]
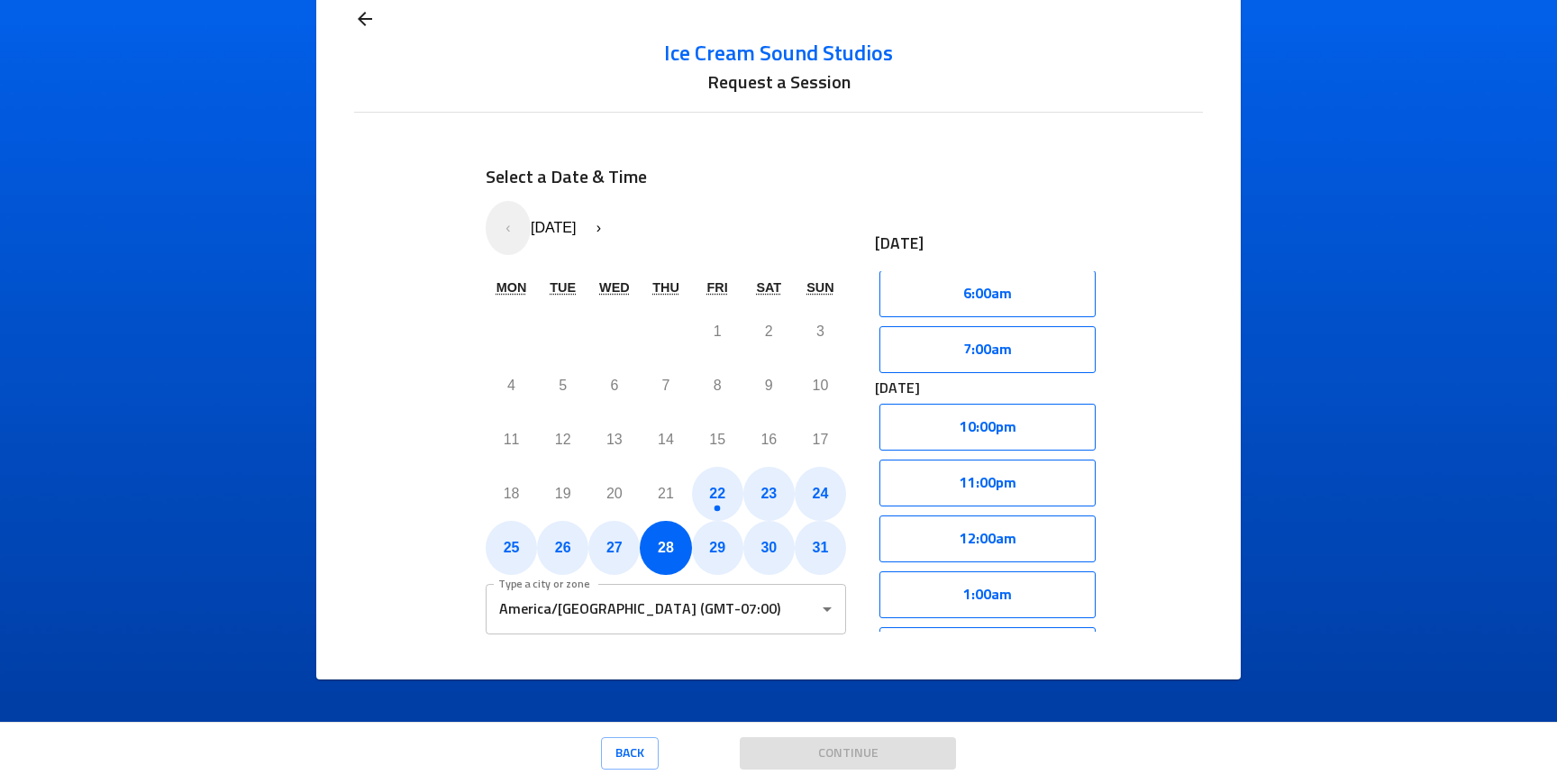
click at [829, 606] on icon "Open" at bounding box center [827, 608] width 22 height 22
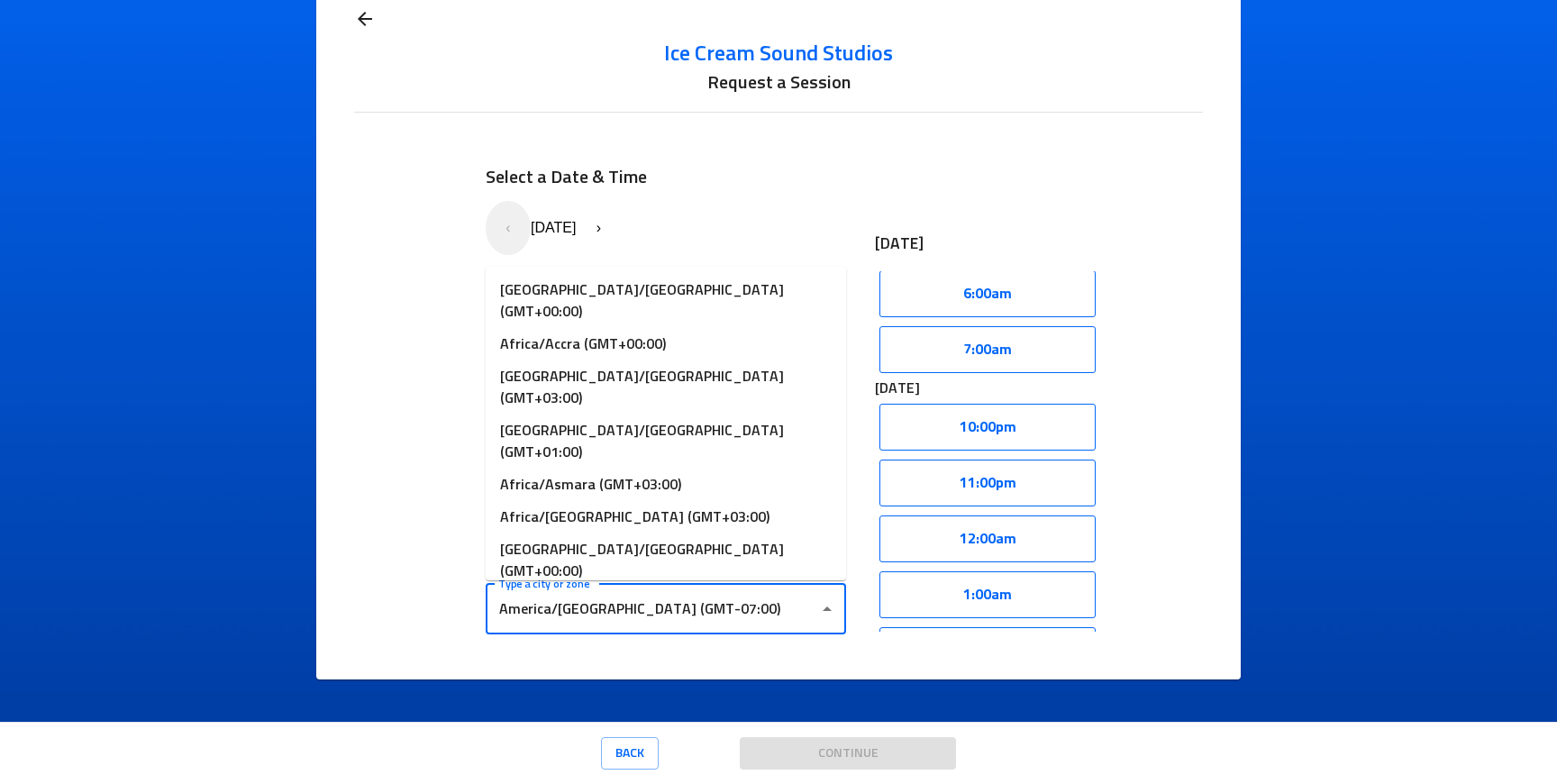
scroll to position [4497, 0]
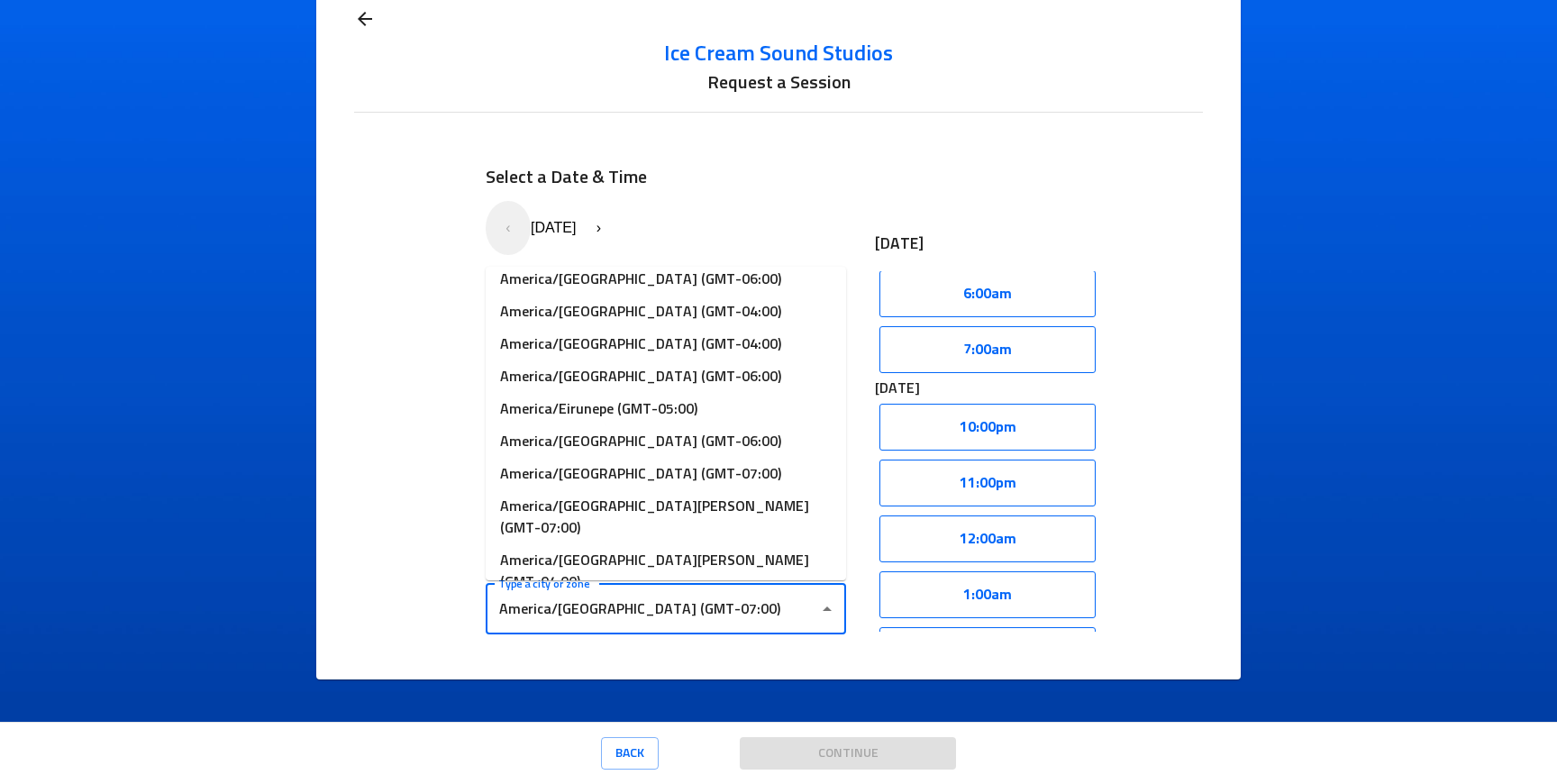
click at [829, 606] on icon "Close" at bounding box center [827, 608] width 22 height 22
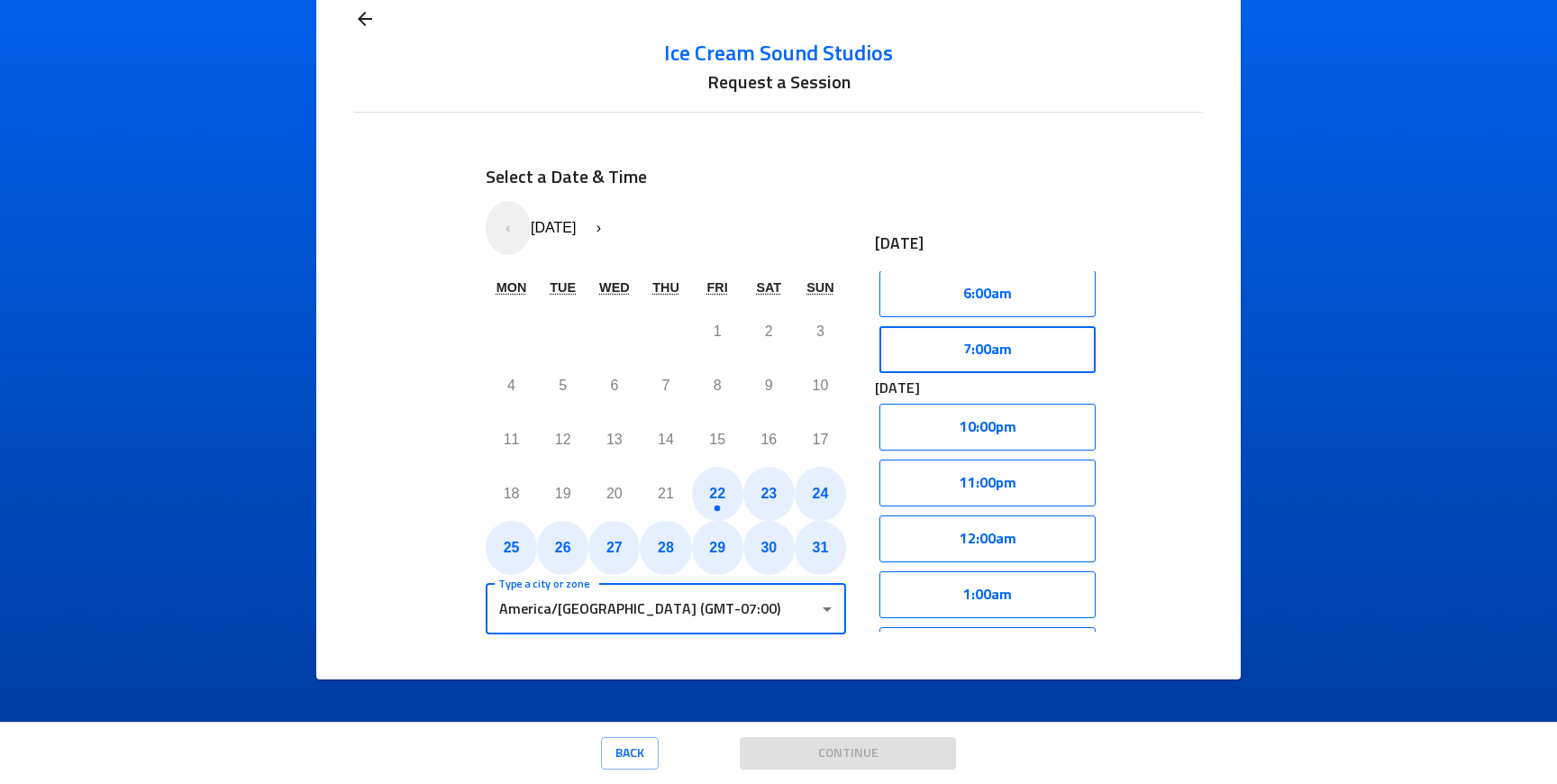
click at [983, 356] on button "7:00am" at bounding box center [988, 350] width 217 height 47
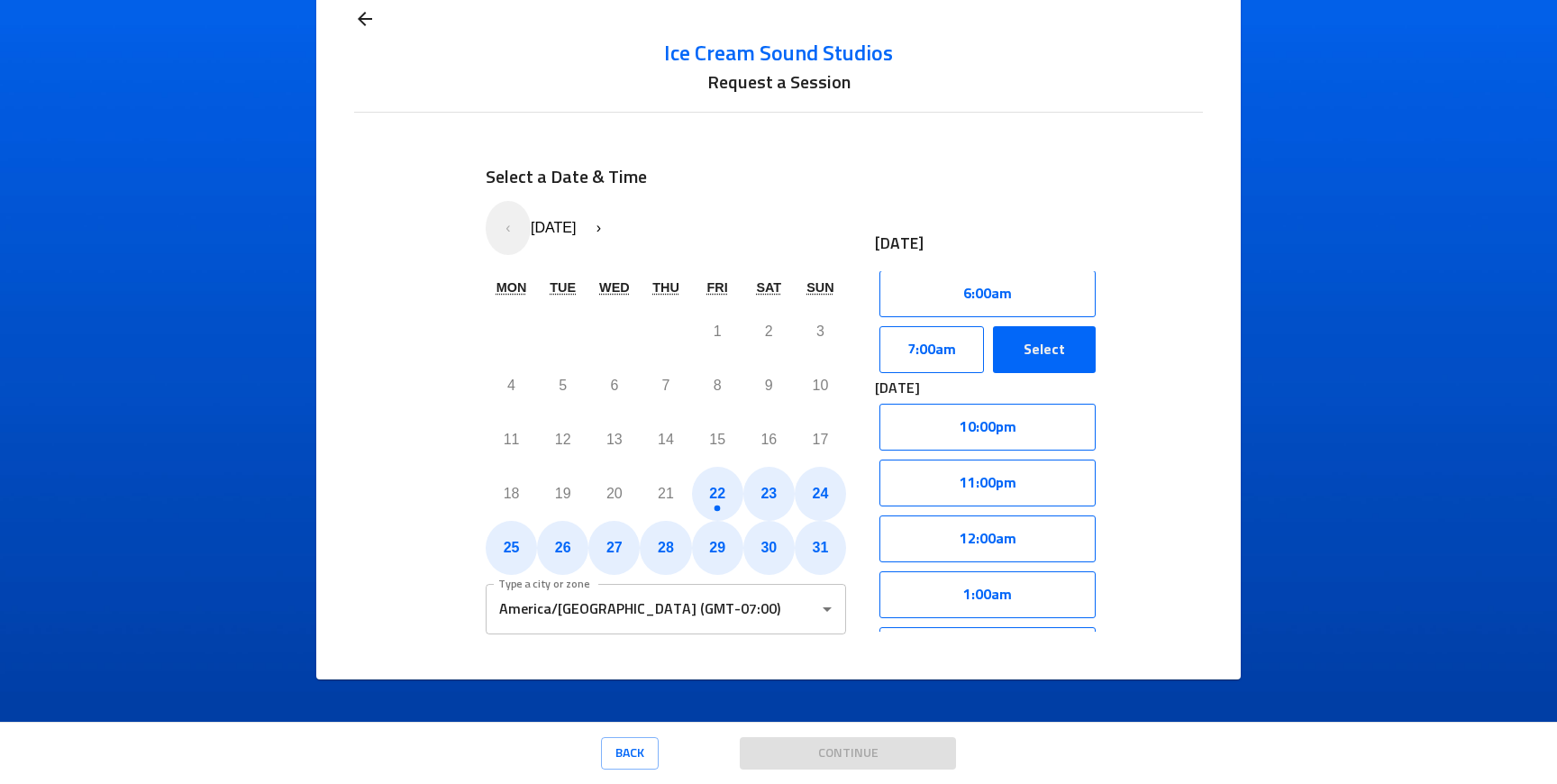
click at [1026, 358] on button "Select" at bounding box center [1044, 350] width 103 height 47
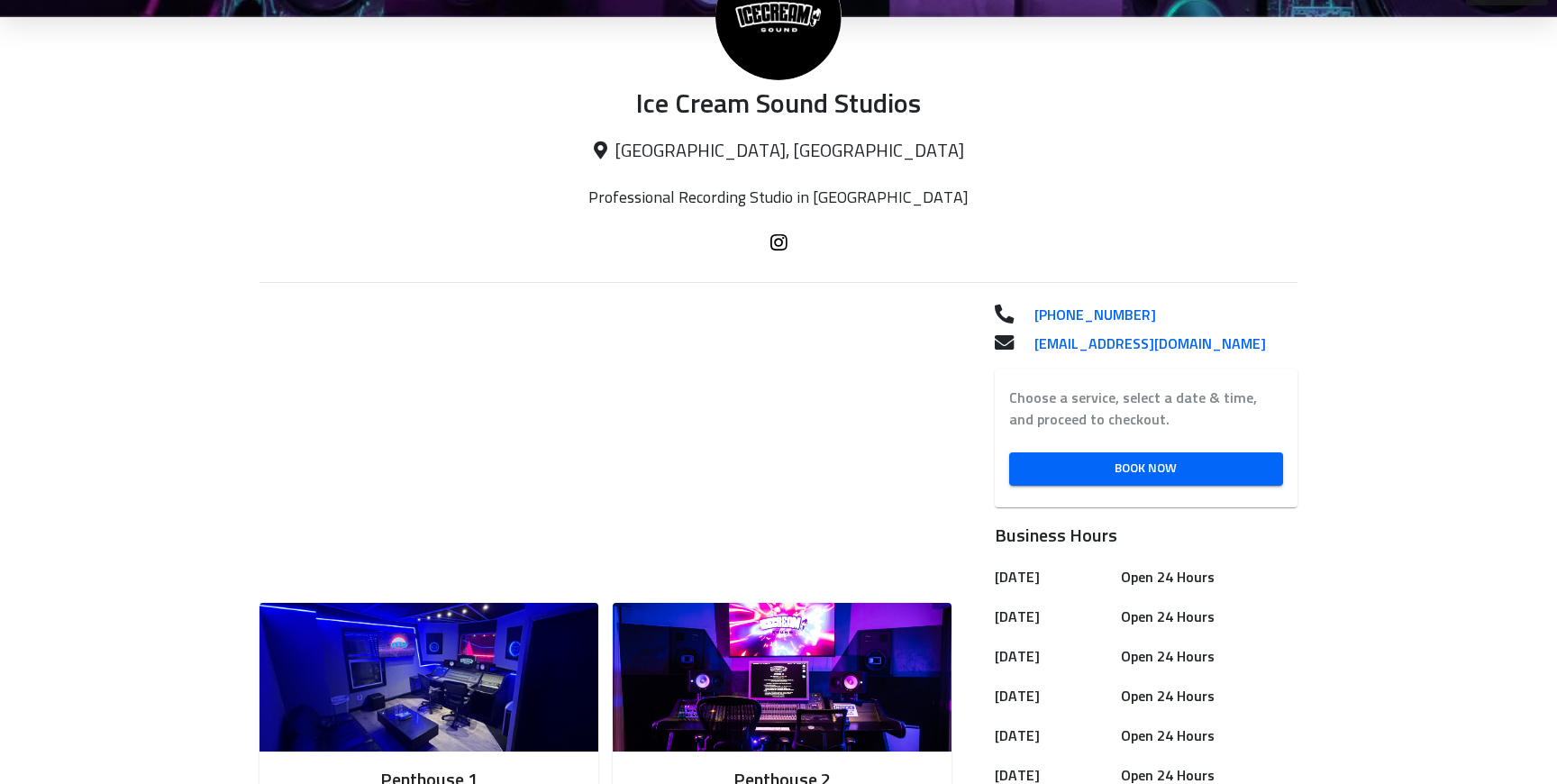
scroll to position [44, 0]
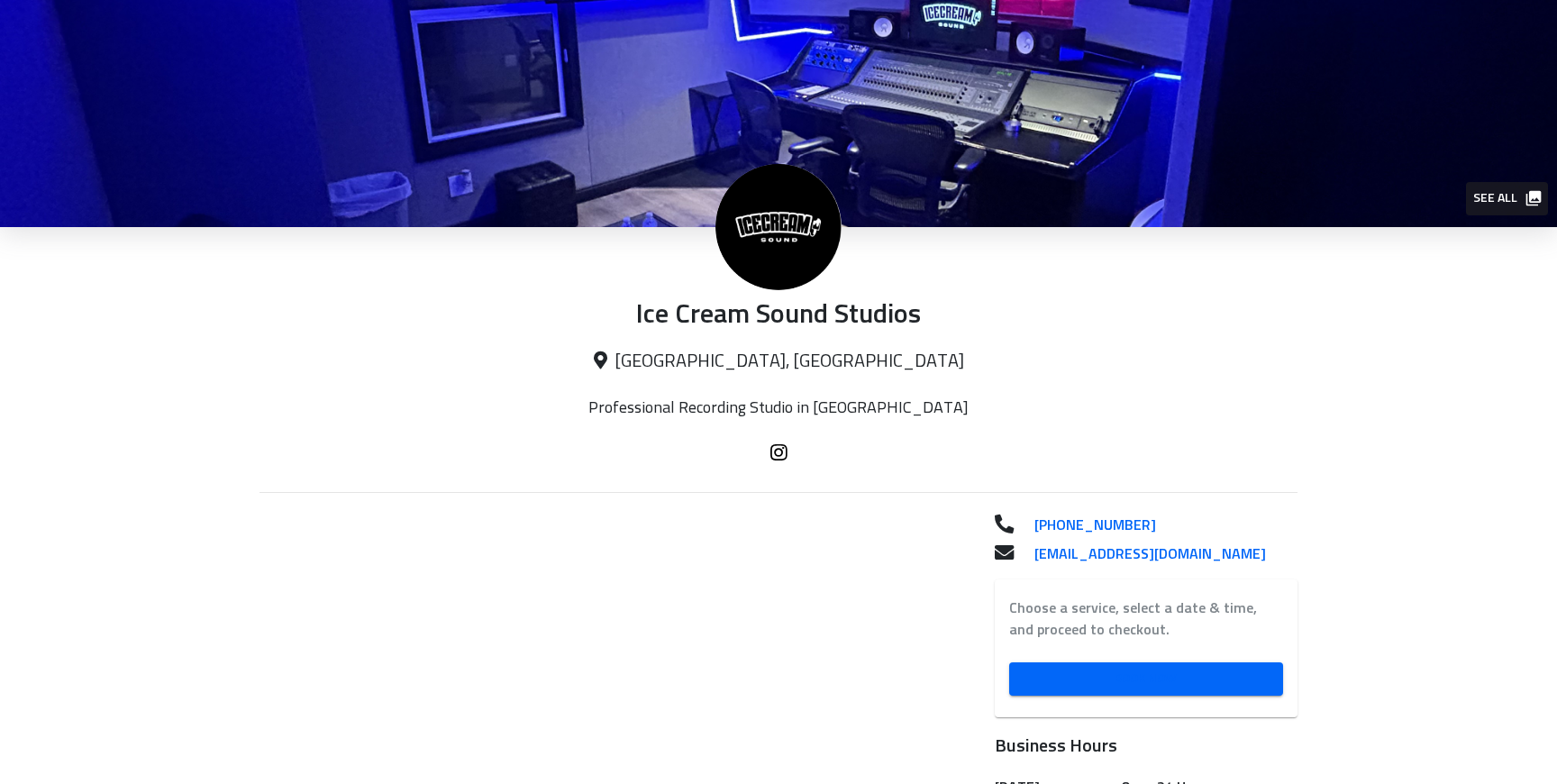
click at [1158, 662] on link "Book Now" at bounding box center [1146, 678] width 274 height 33
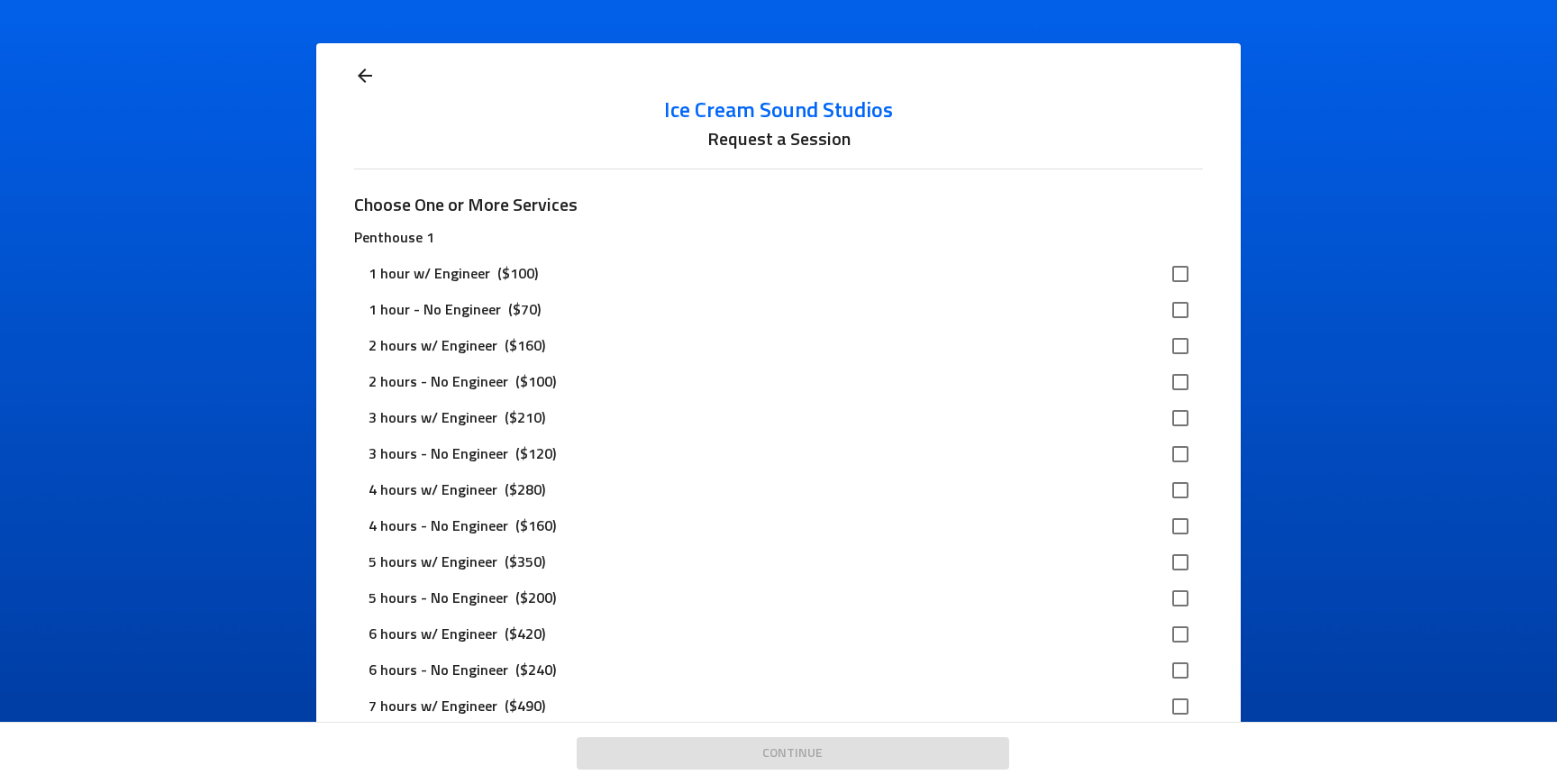
click at [636, 350] on div "2 hours w/ Engineer ($160)" at bounding box center [763, 345] width 790 height 22
click at [1171, 345] on input "checkbox" at bounding box center [1181, 346] width 38 height 38
checkbox input "true"
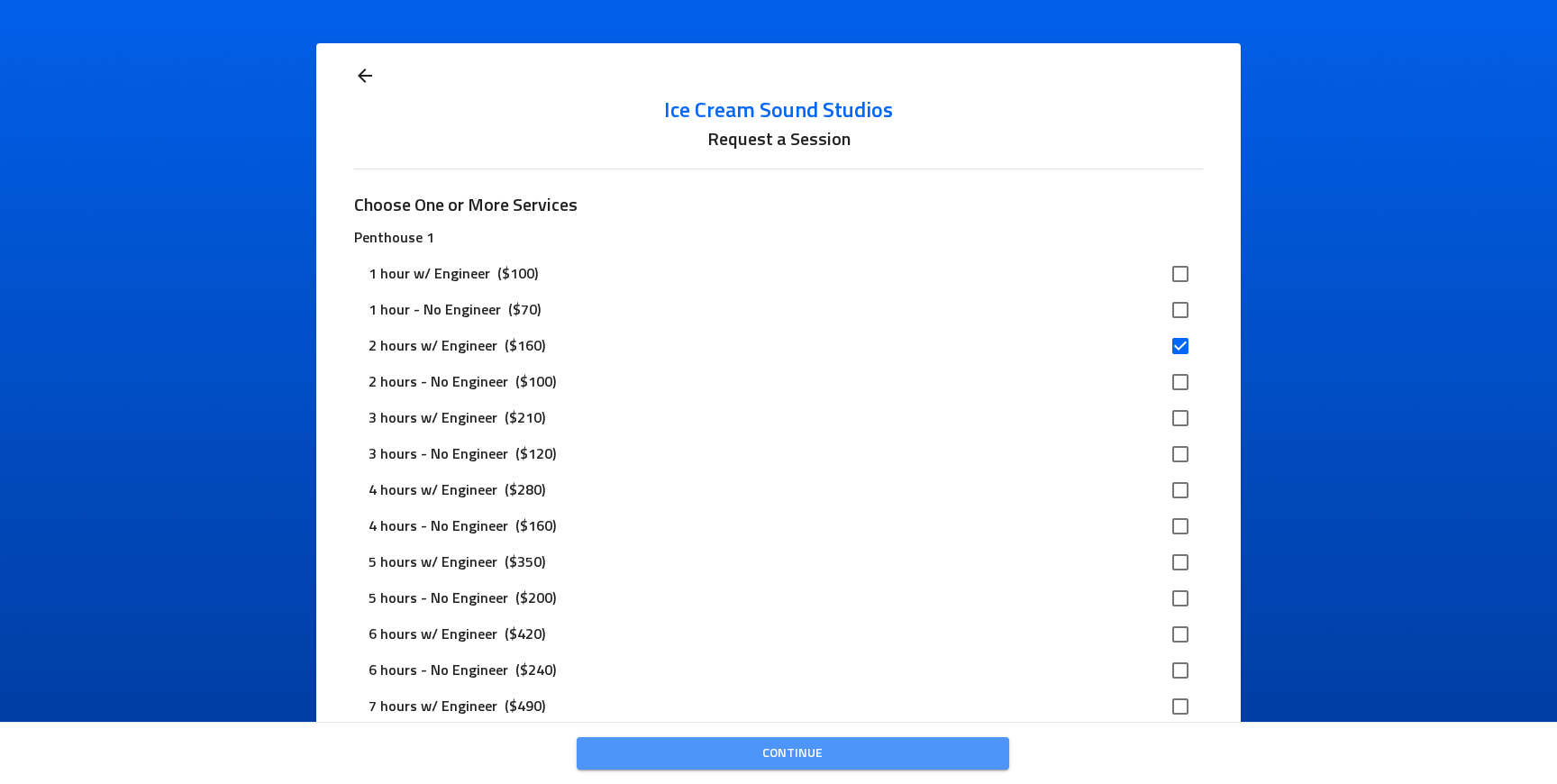
click at [901, 750] on span "Continue" at bounding box center [793, 754] width 404 height 23
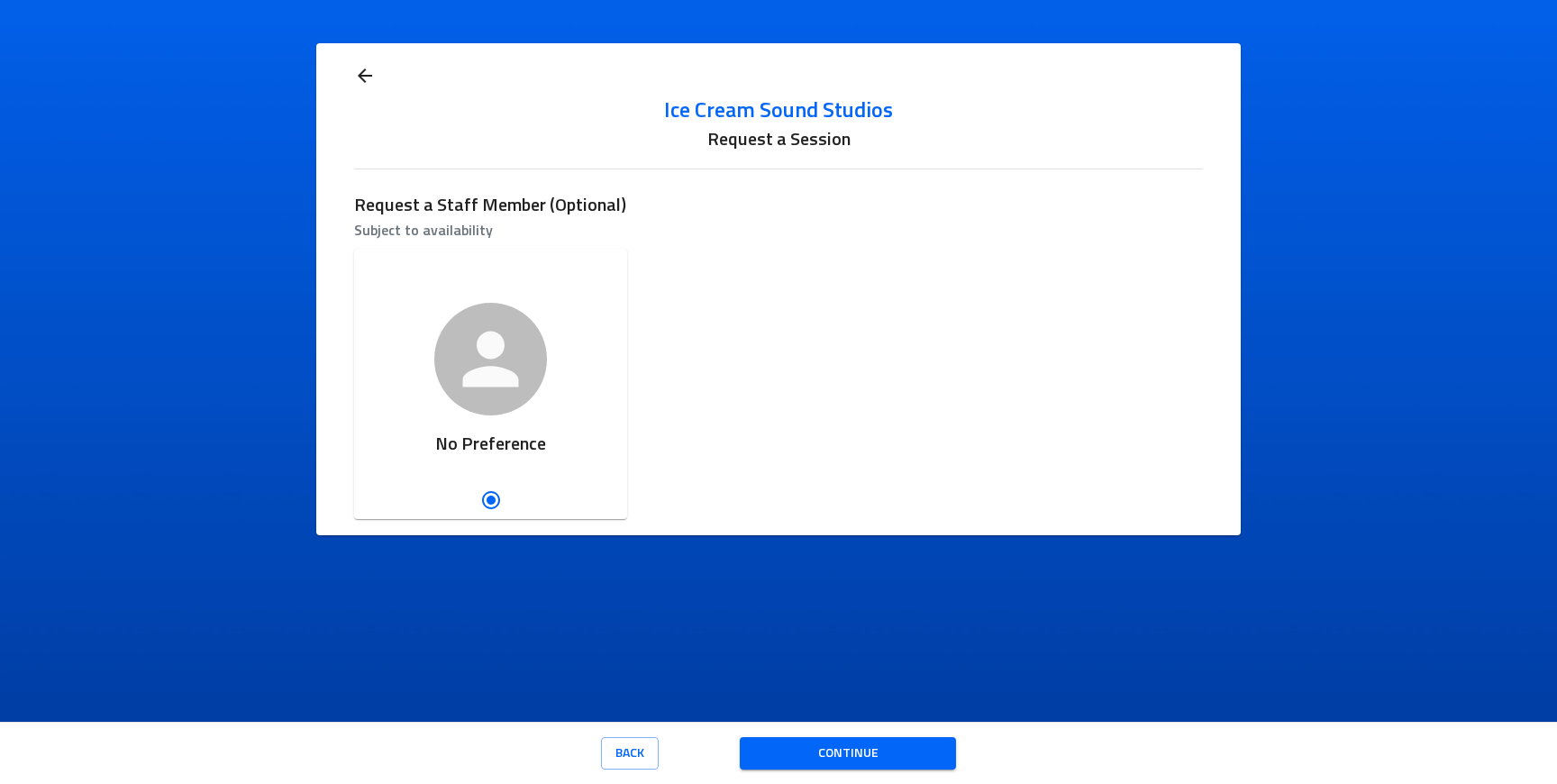
click at [764, 749] on span "Continue" at bounding box center [848, 754] width 187 height 23
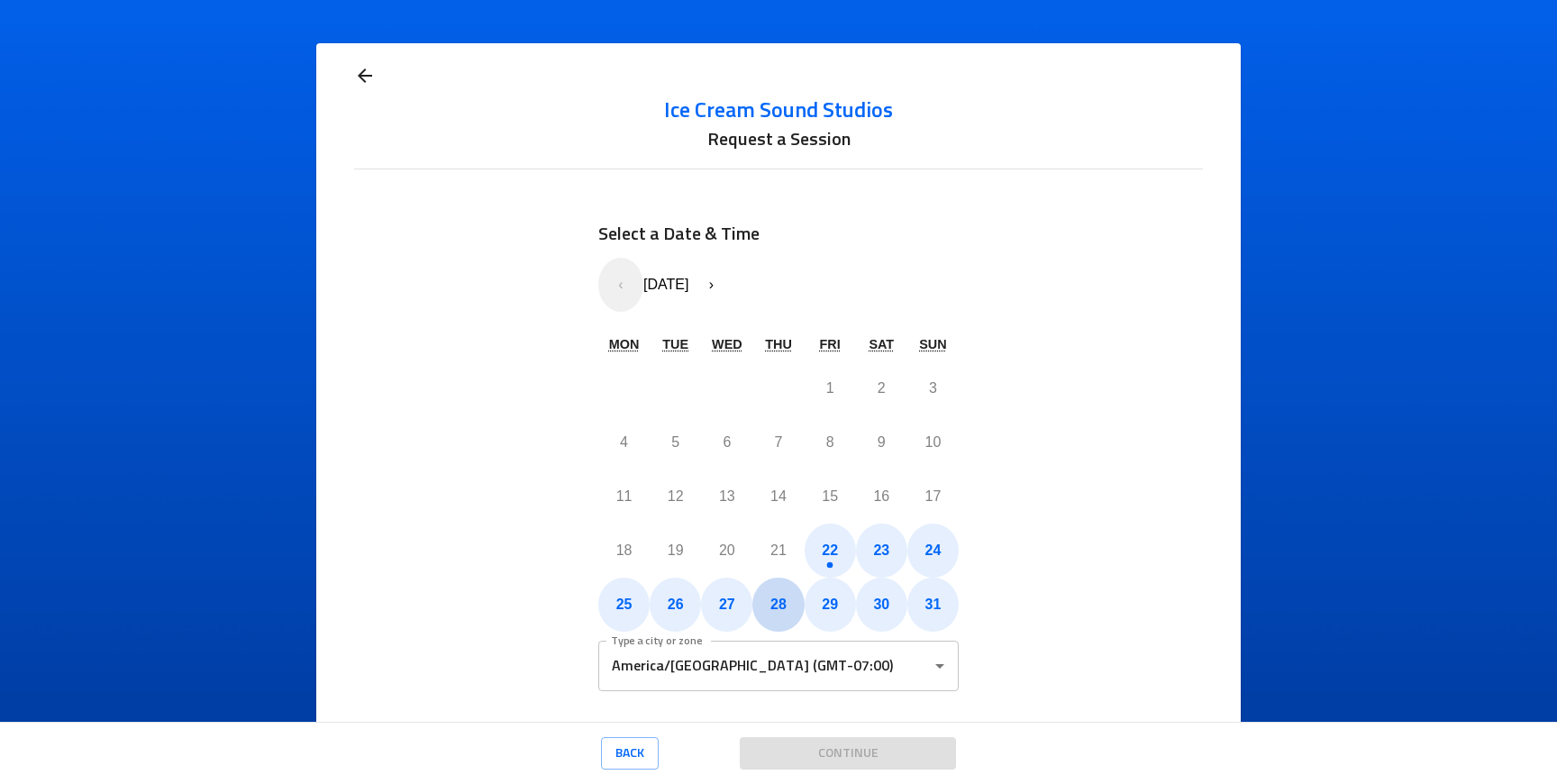
click at [777, 608] on abbr "28" at bounding box center [778, 604] width 16 height 15
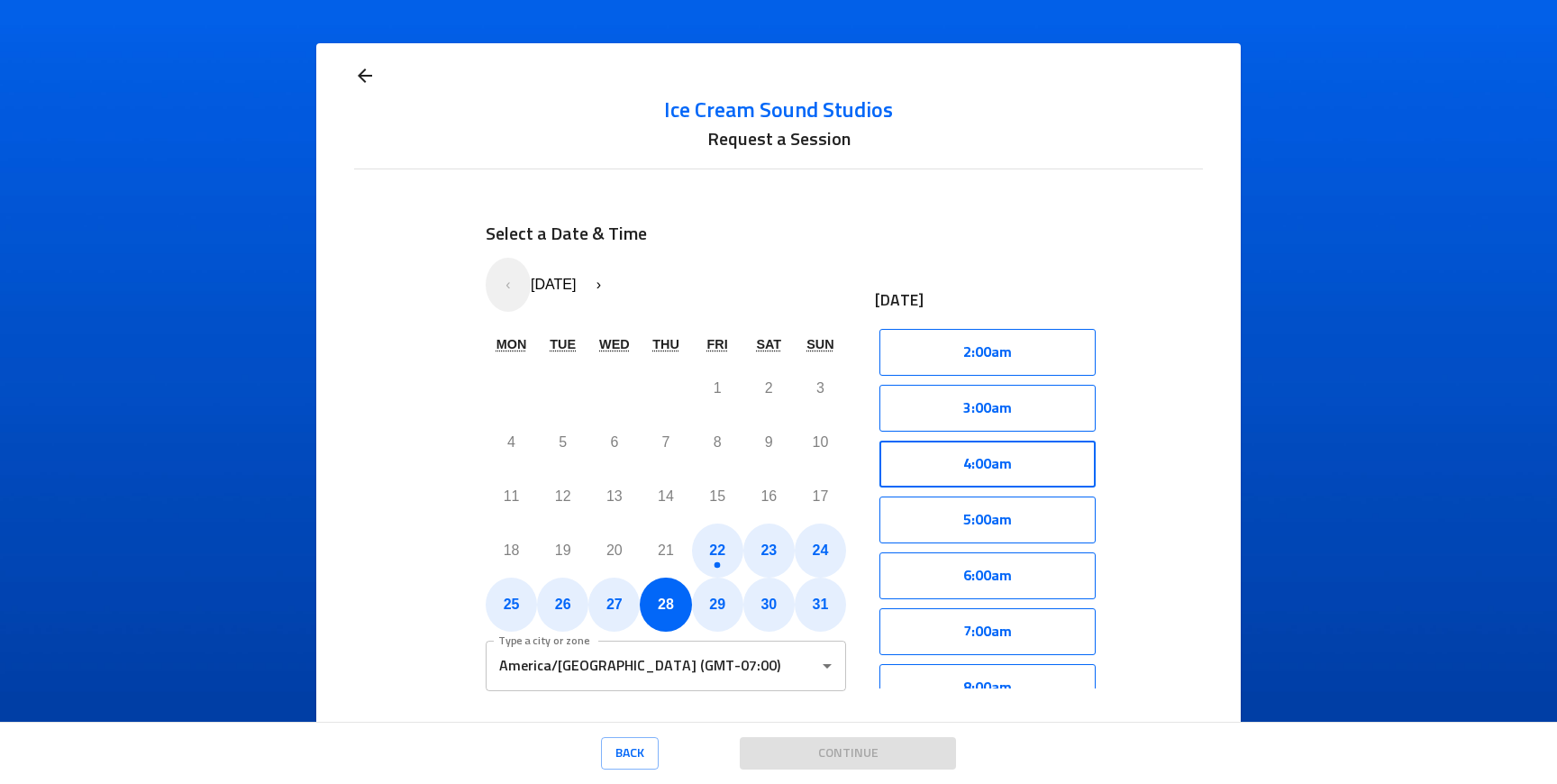
scroll to position [256, 0]
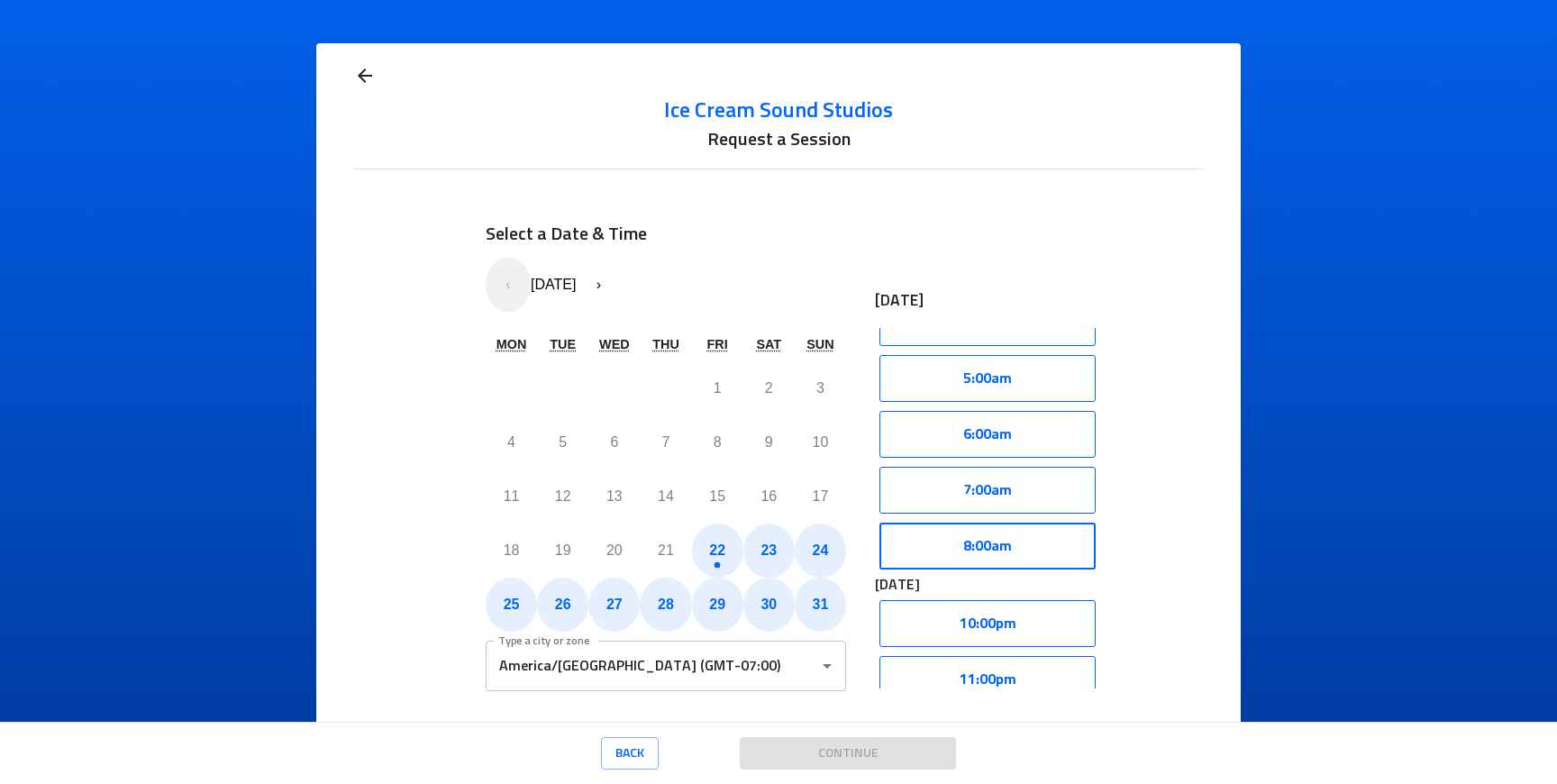
click at [945, 548] on button "8:00am" at bounding box center [988, 546] width 217 height 47
click at [1052, 553] on button "Select" at bounding box center [1044, 546] width 103 height 47
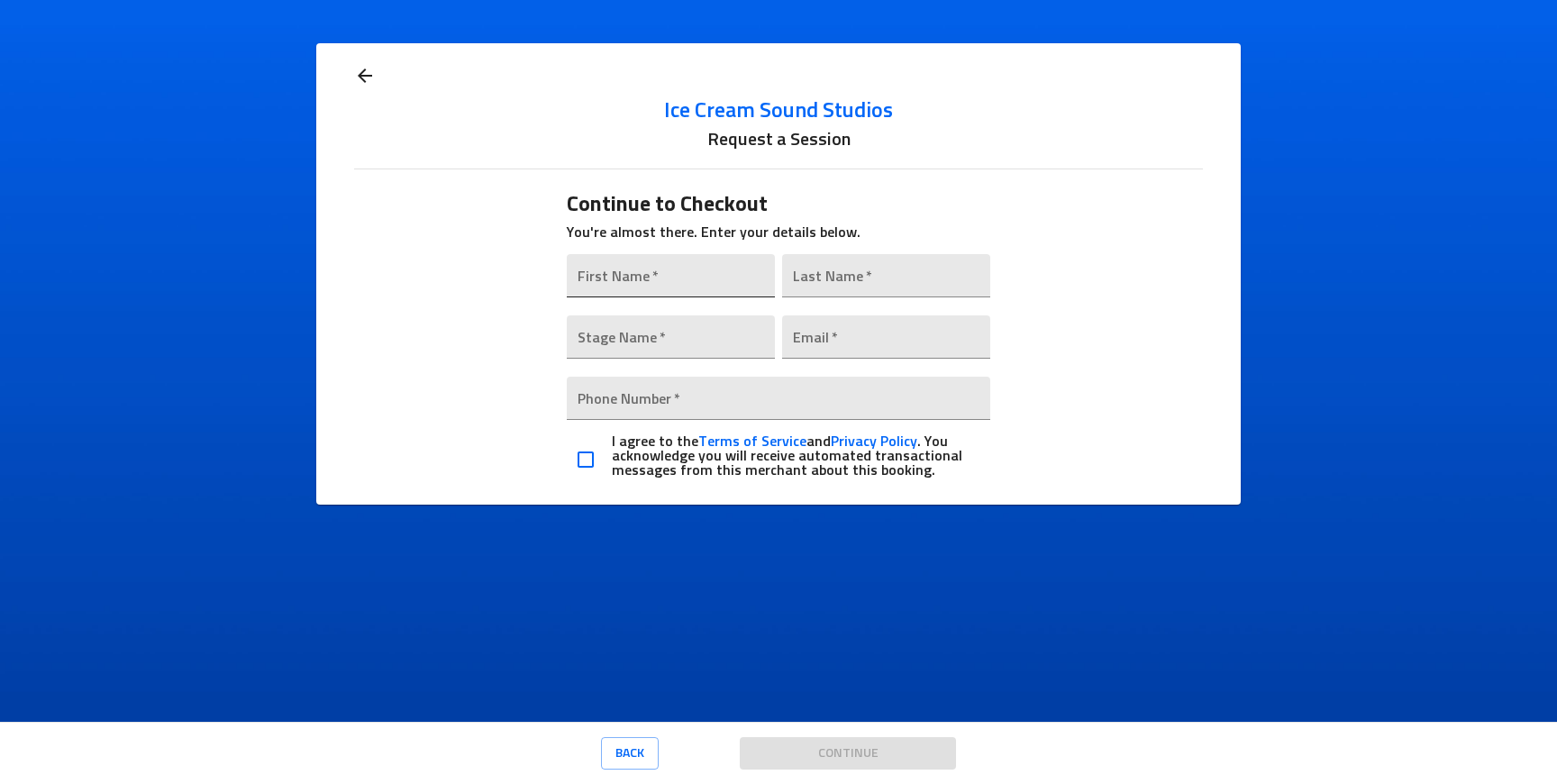
click at [641, 274] on input "text" at bounding box center [671, 276] width 208 height 44
type input "[PERSON_NAME]"
type input "[PERSON_NAME][EMAIL_ADDRESS][PERSON_NAME][DOMAIN_NAME]"
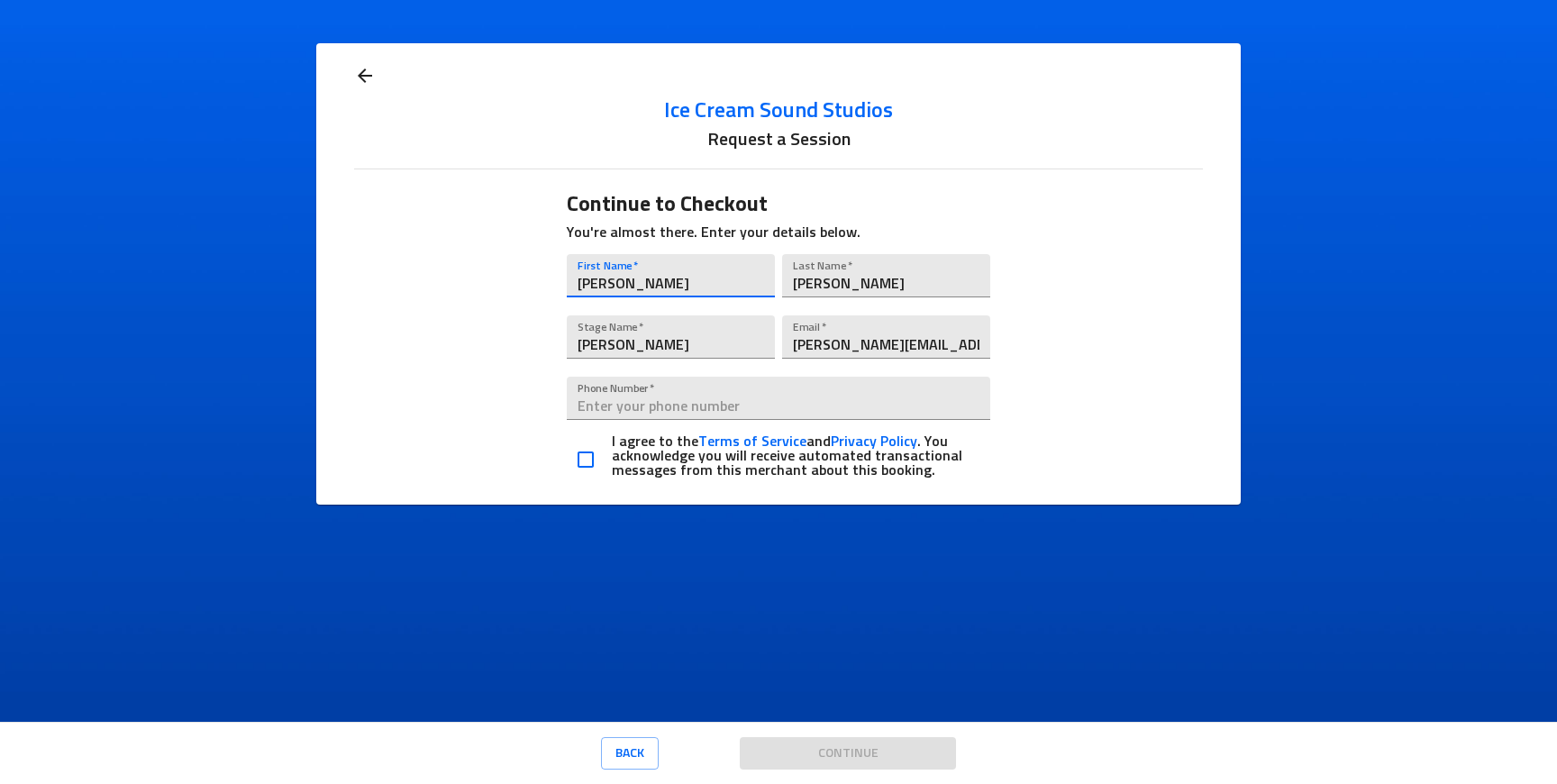
type input "447308136229"
click at [589, 453] on input "checkbox" at bounding box center [586, 460] width 38 height 38
checkbox input "true"
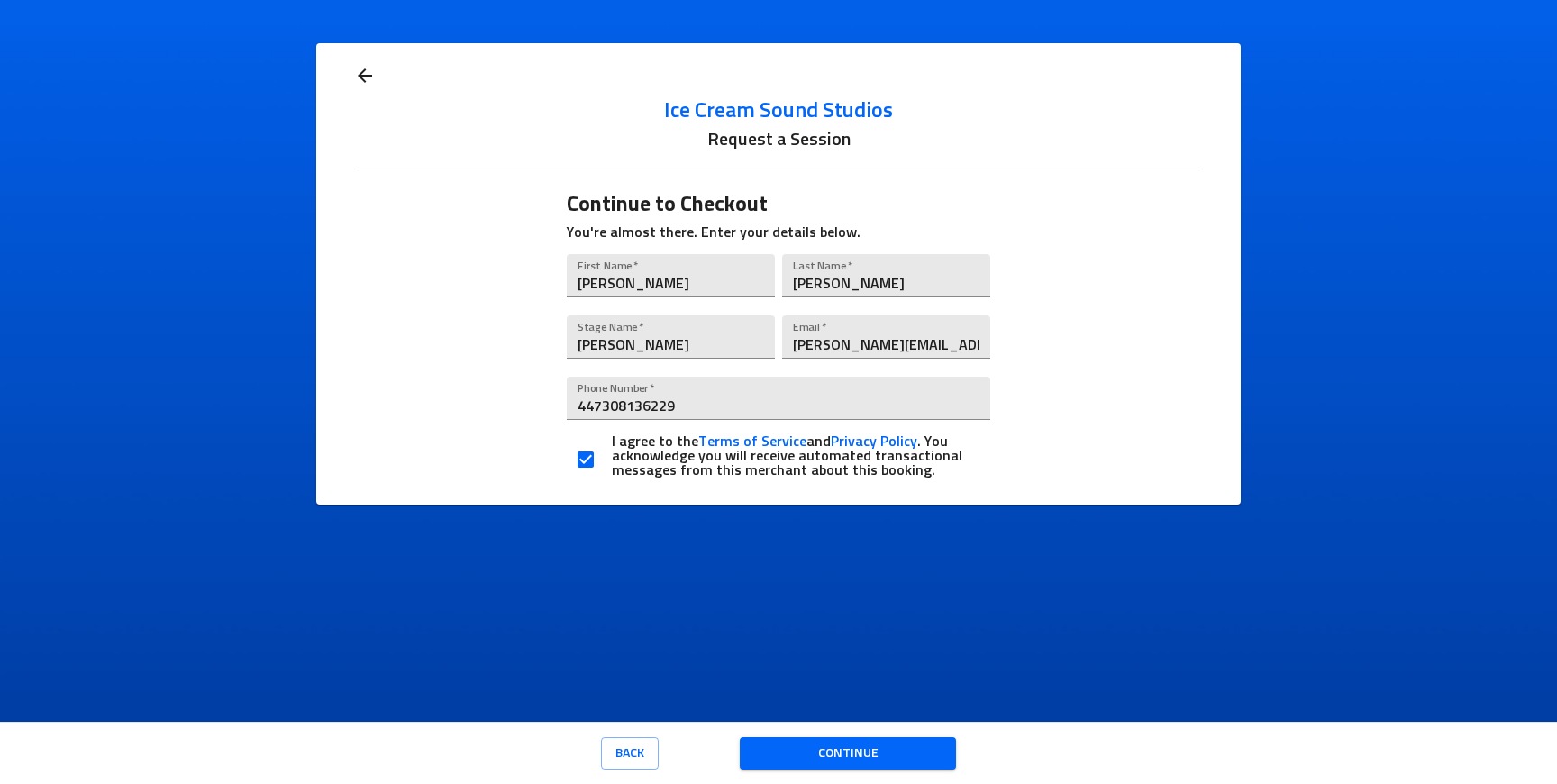
click at [818, 750] on span "Continue" at bounding box center [848, 754] width 187 height 23
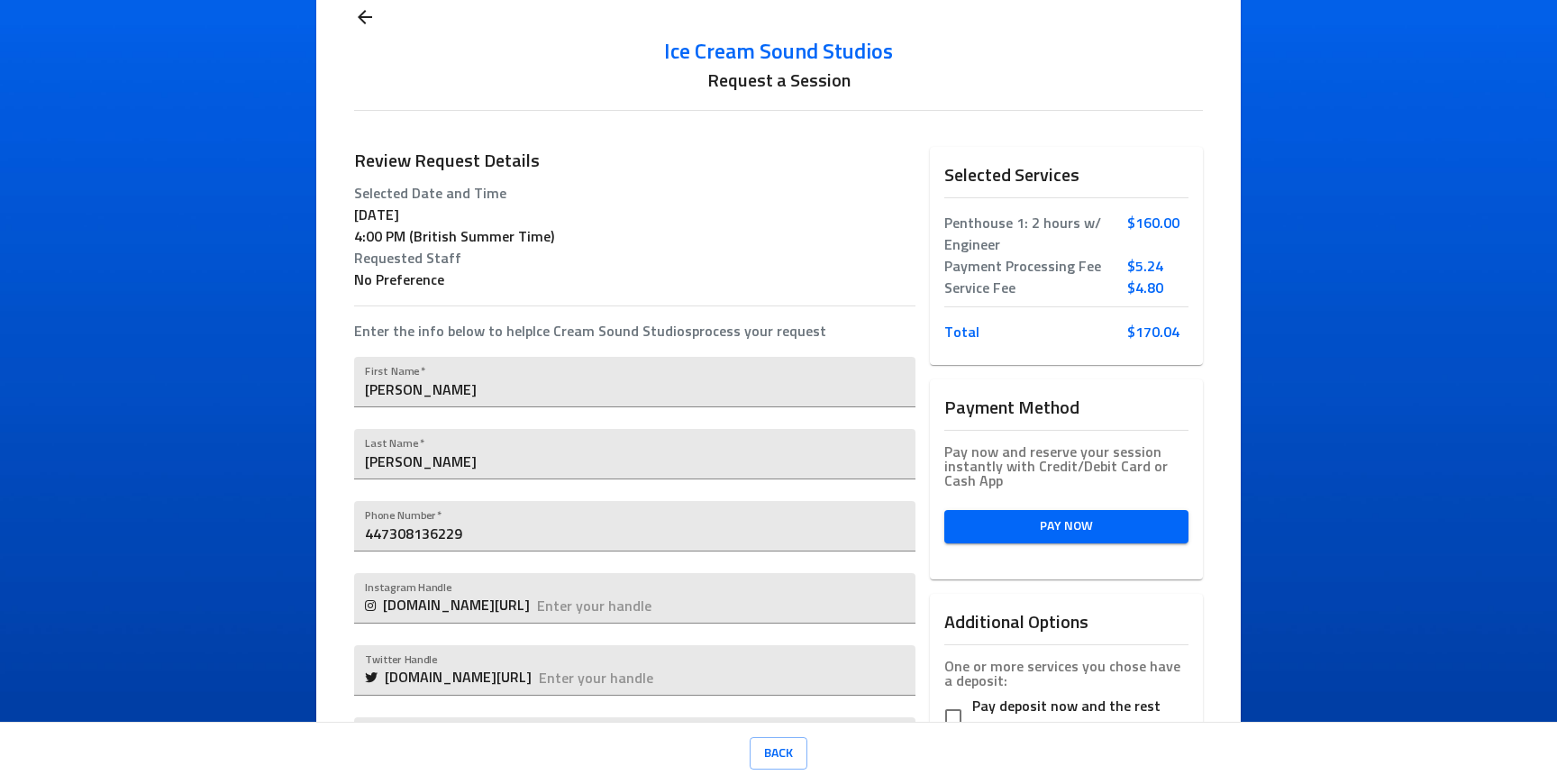
scroll to position [0, 0]
